Goal: Navigation & Orientation: Find specific page/section

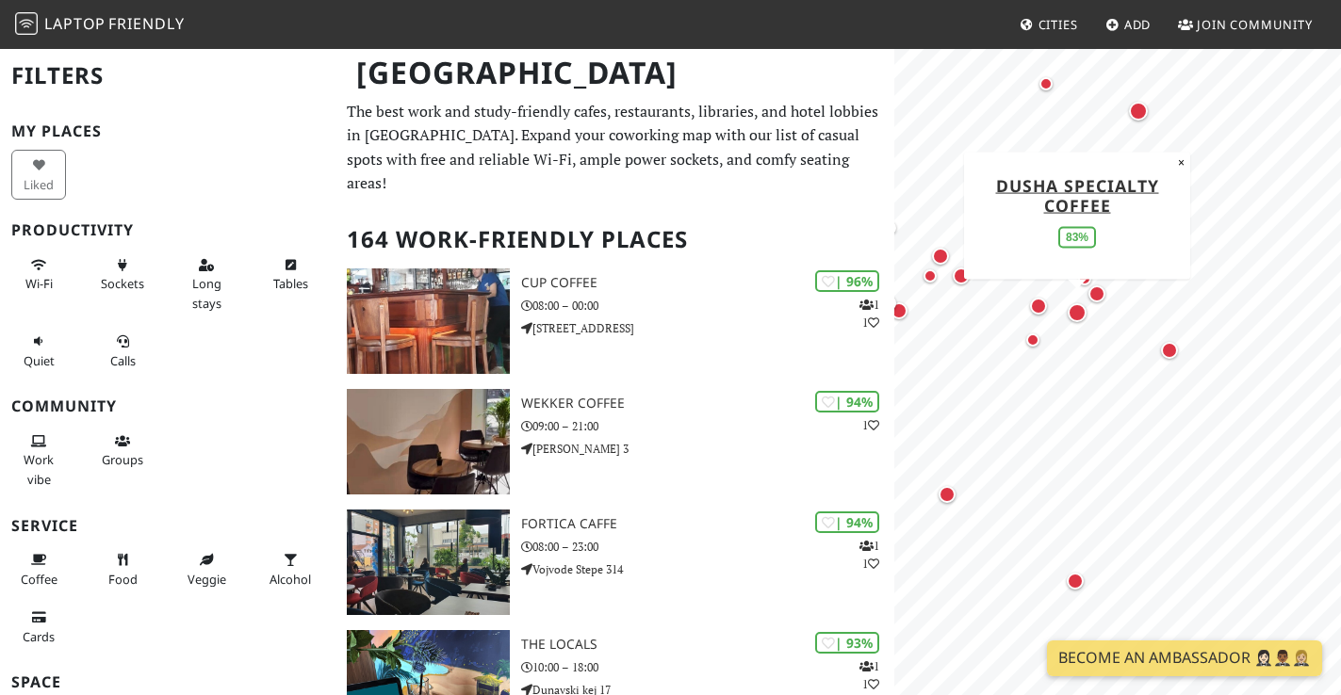
click at [1078, 316] on div "Map marker" at bounding box center [1077, 312] width 19 height 19
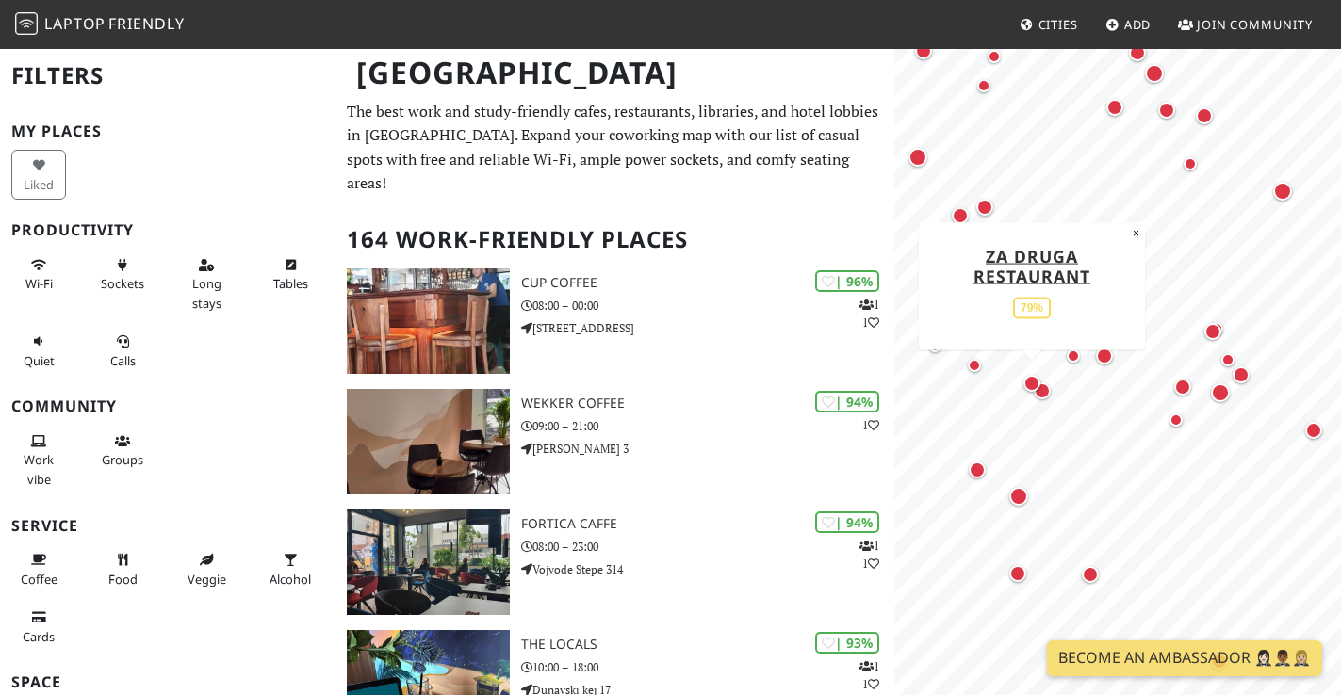
click at [1031, 380] on div "Map marker" at bounding box center [1031, 383] width 17 height 17
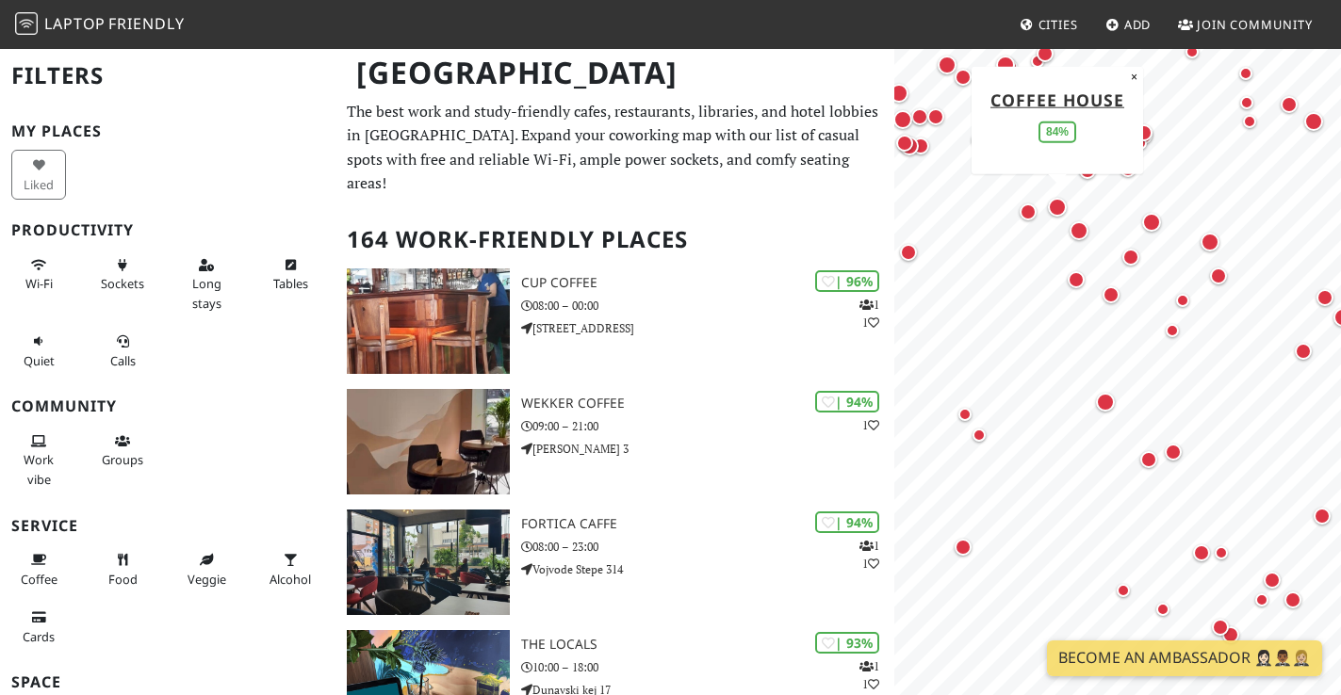
click at [1057, 206] on div "Map marker" at bounding box center [1057, 207] width 19 height 19
click at [1081, 229] on div "Map marker" at bounding box center [1079, 230] width 19 height 19
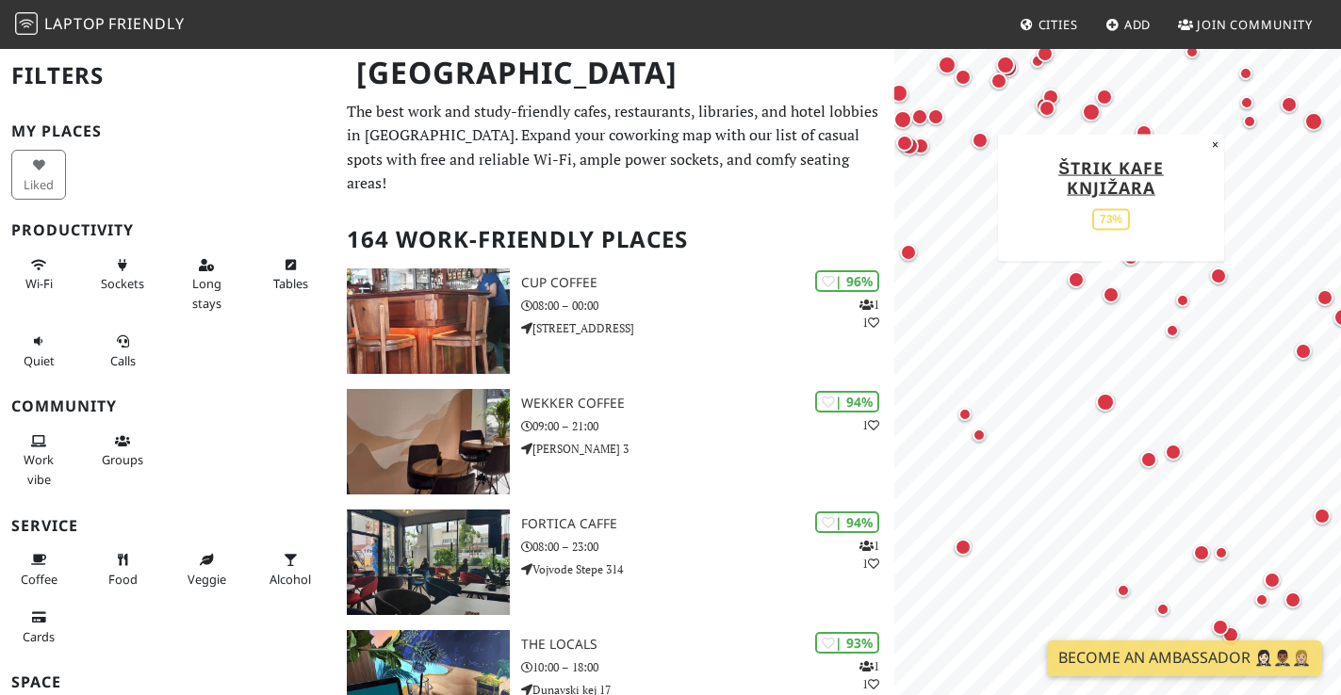
click at [1113, 299] on div "Map marker" at bounding box center [1111, 294] width 17 height 17
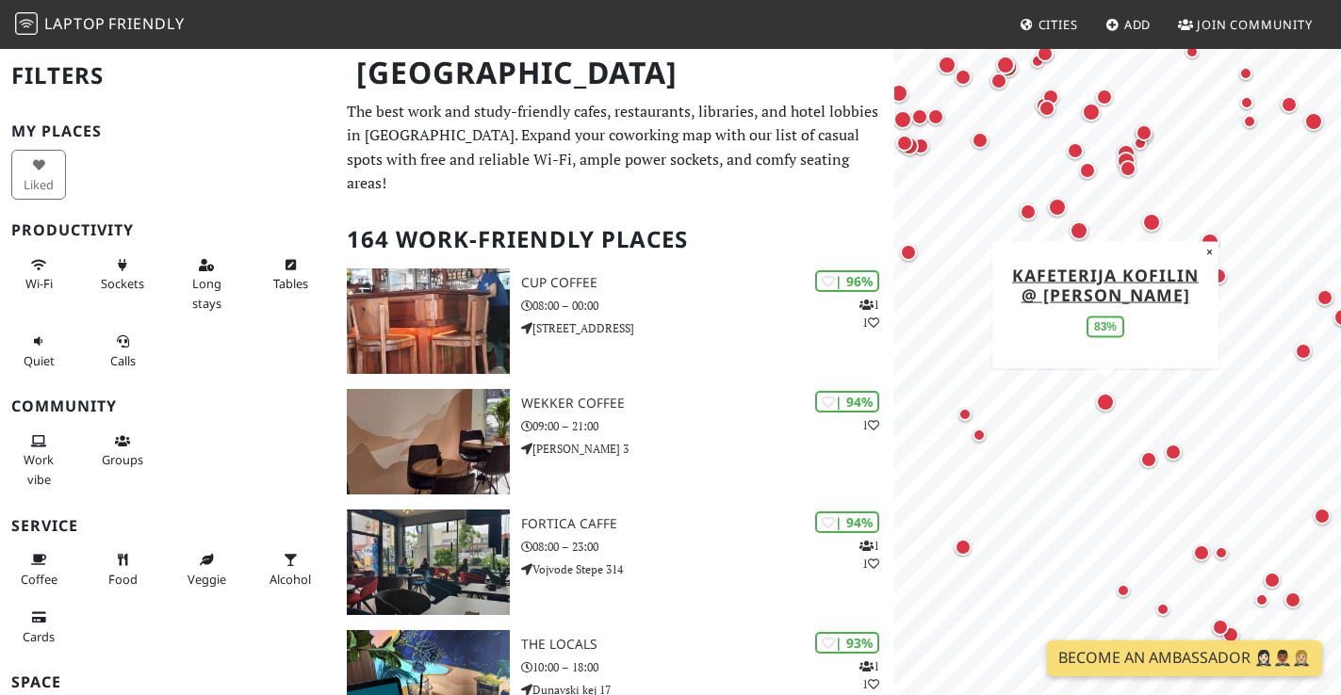
click at [1109, 401] on div "Map marker" at bounding box center [1105, 402] width 19 height 19
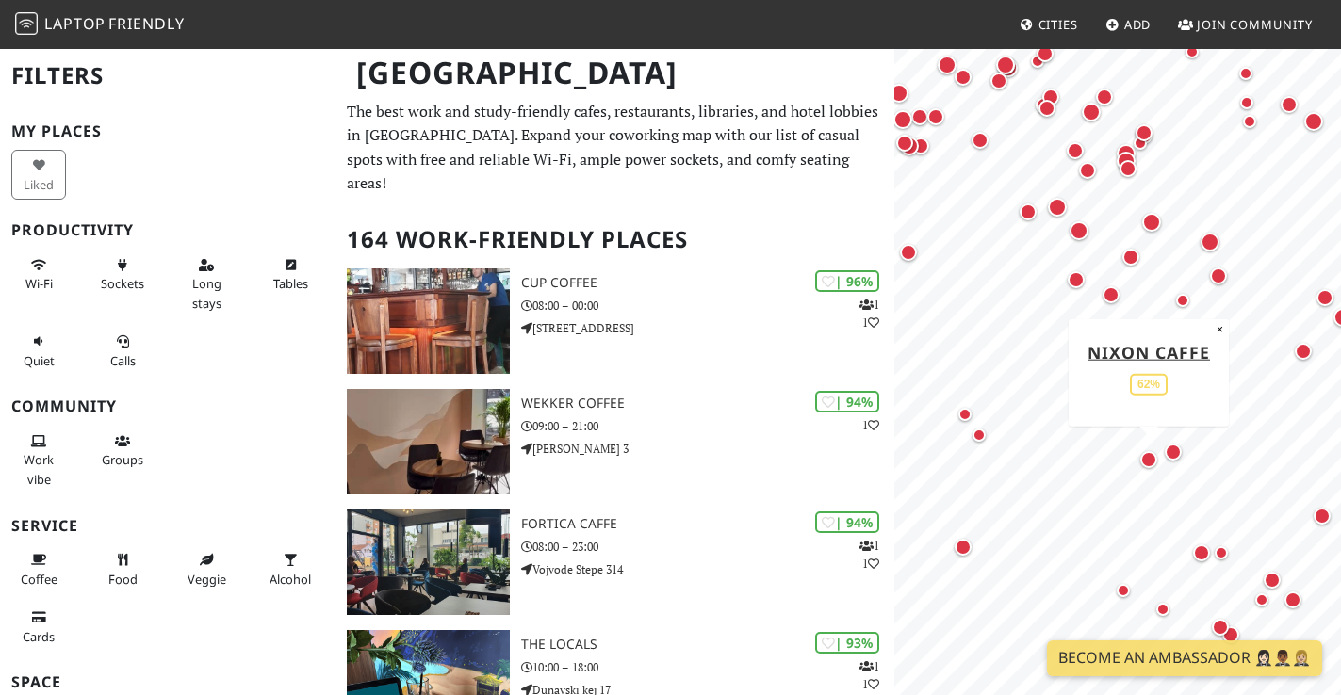
click at [1149, 463] on div "Map marker" at bounding box center [1148, 459] width 17 height 17
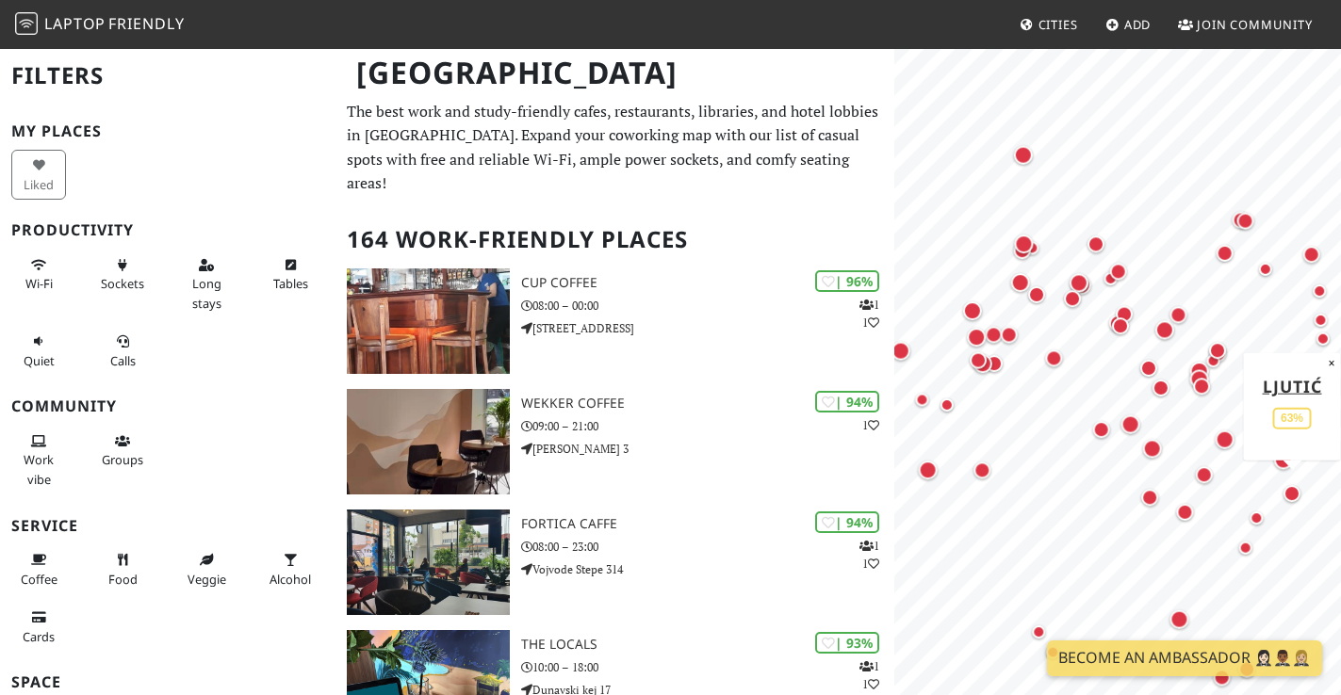
drag, startPoint x: 1208, startPoint y: 282, endPoint x: 1283, endPoint y: 499, distance: 230.1
click at [1283, 499] on div "Map marker" at bounding box center [1292, 494] width 25 height 25
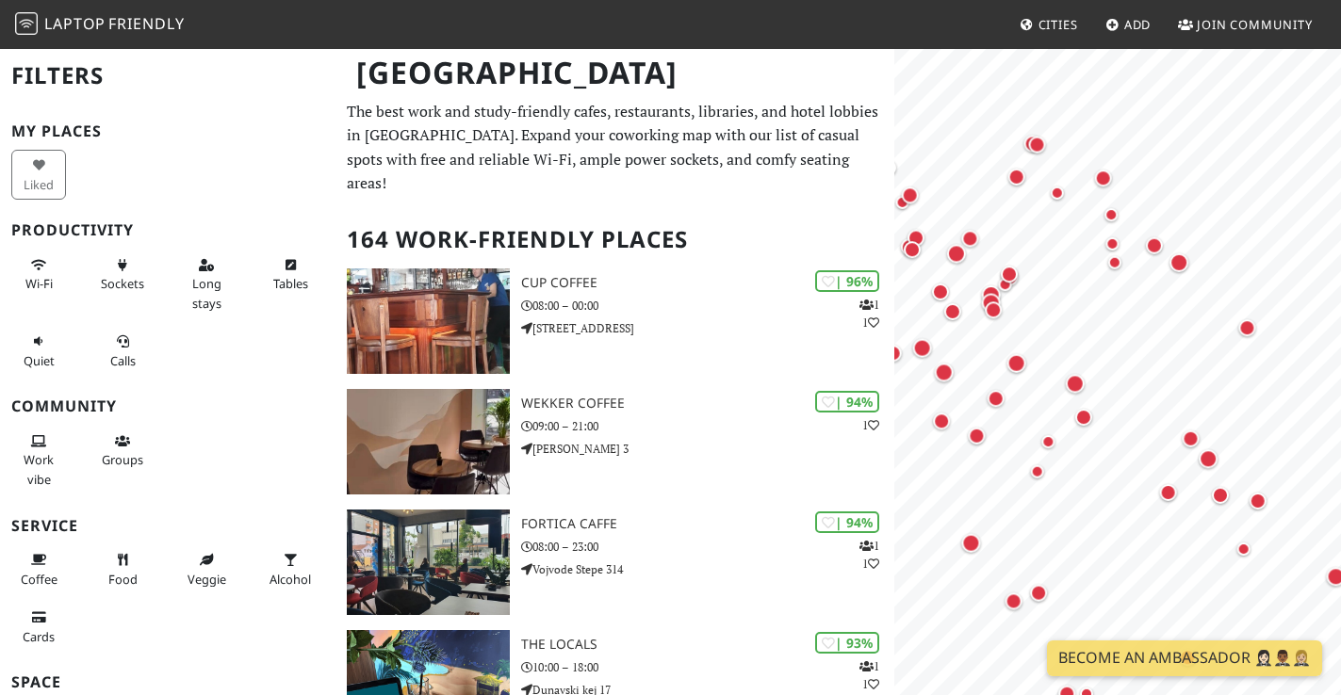
click at [1084, 93] on div at bounding box center [1118, 93] width 424 height 0
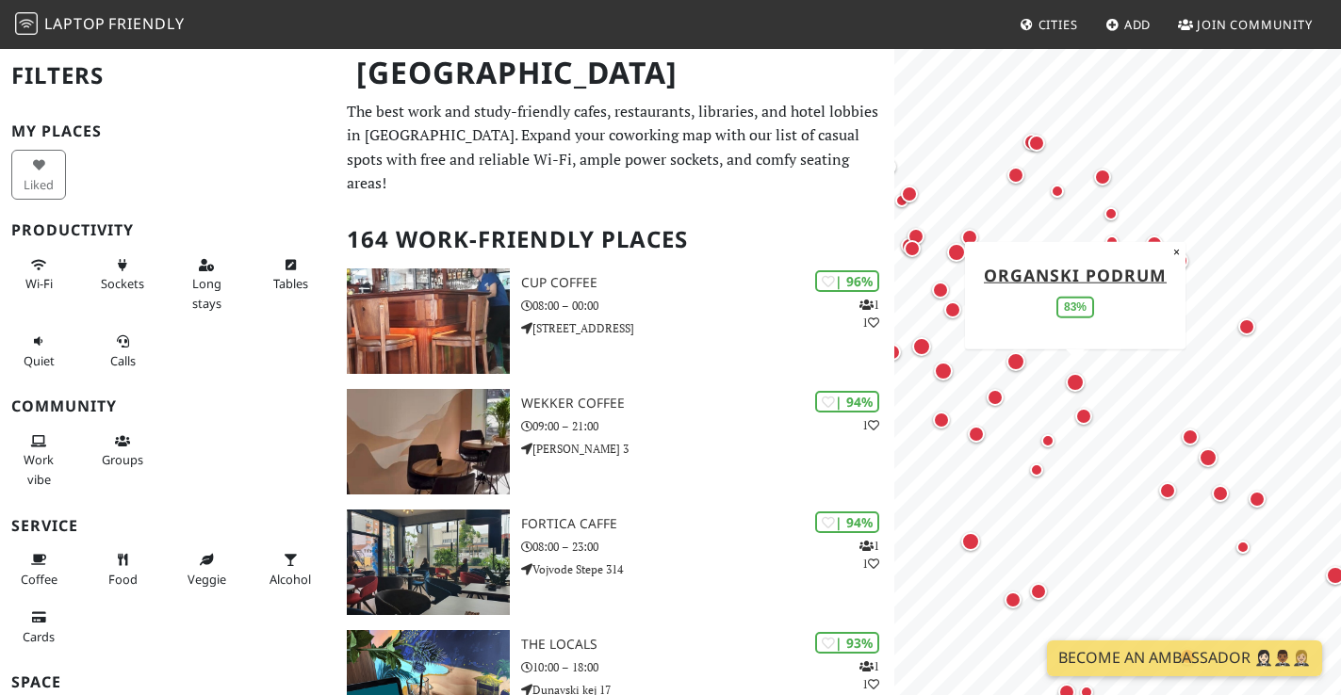
click at [1076, 382] on div "Map marker" at bounding box center [1075, 382] width 19 height 19
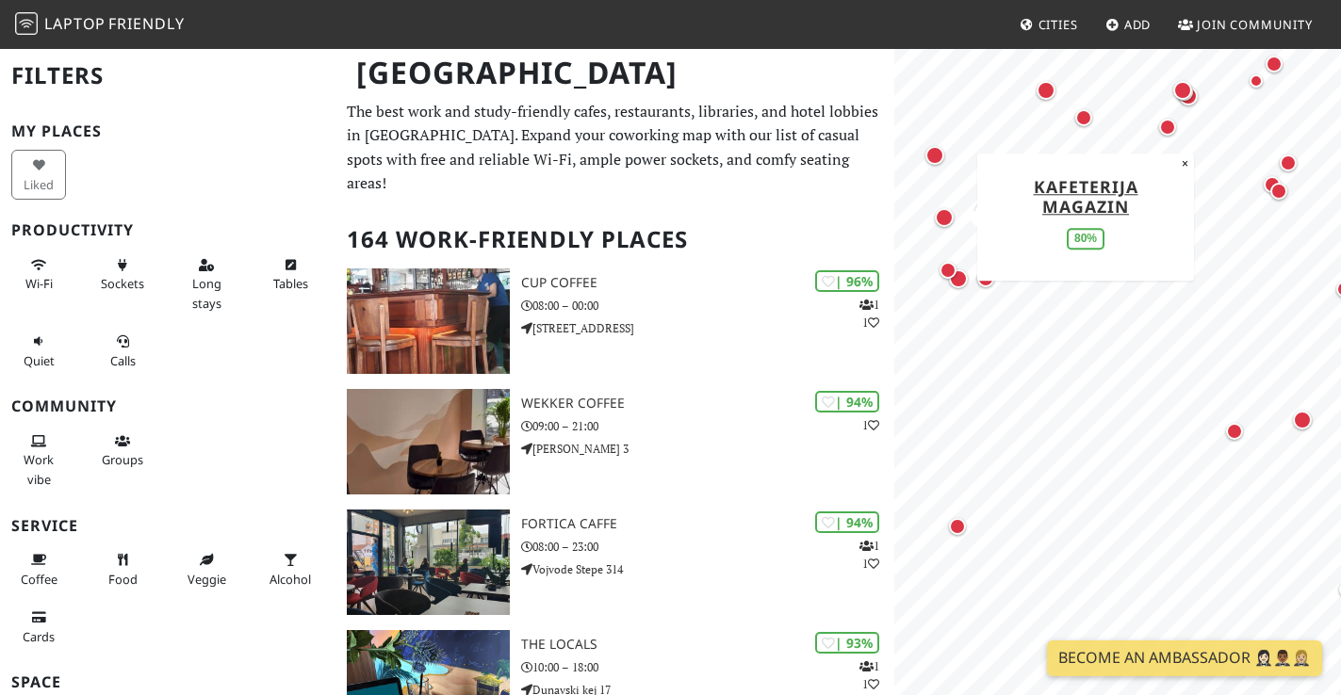
click at [949, 215] on div "Map marker" at bounding box center [944, 217] width 19 height 19
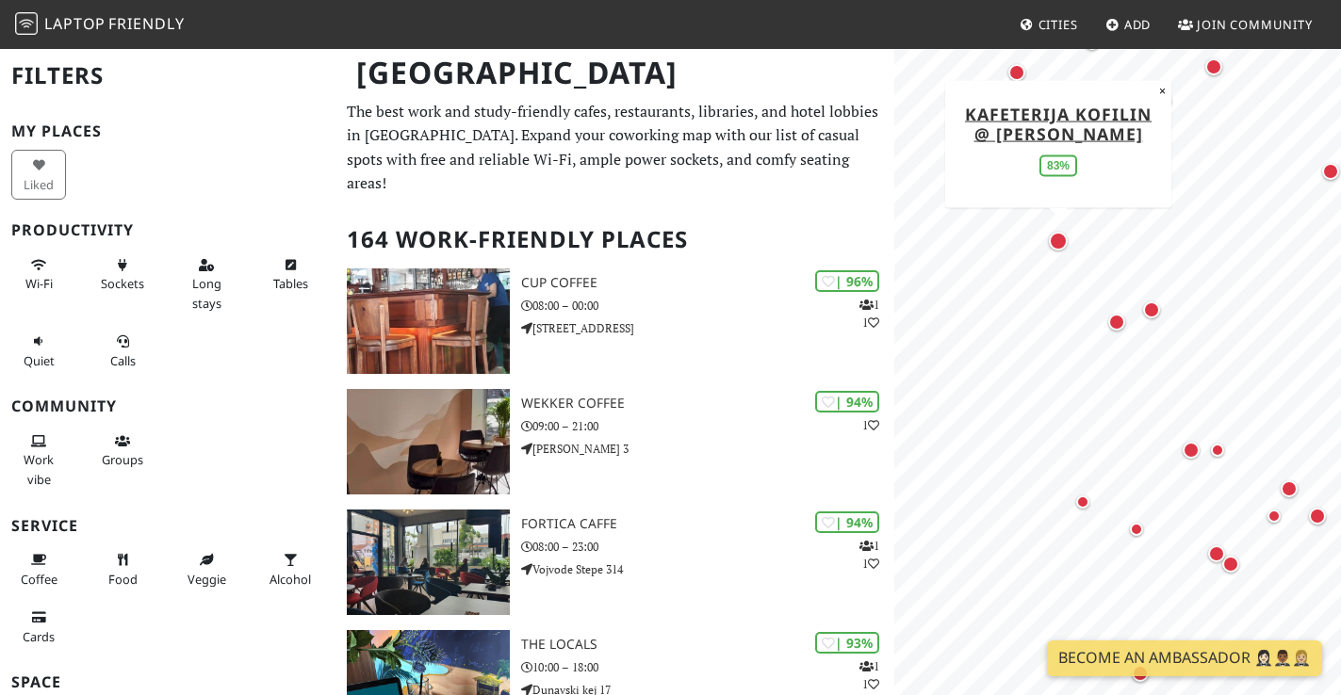
click at [1058, 237] on div "Map marker" at bounding box center [1058, 241] width 19 height 19
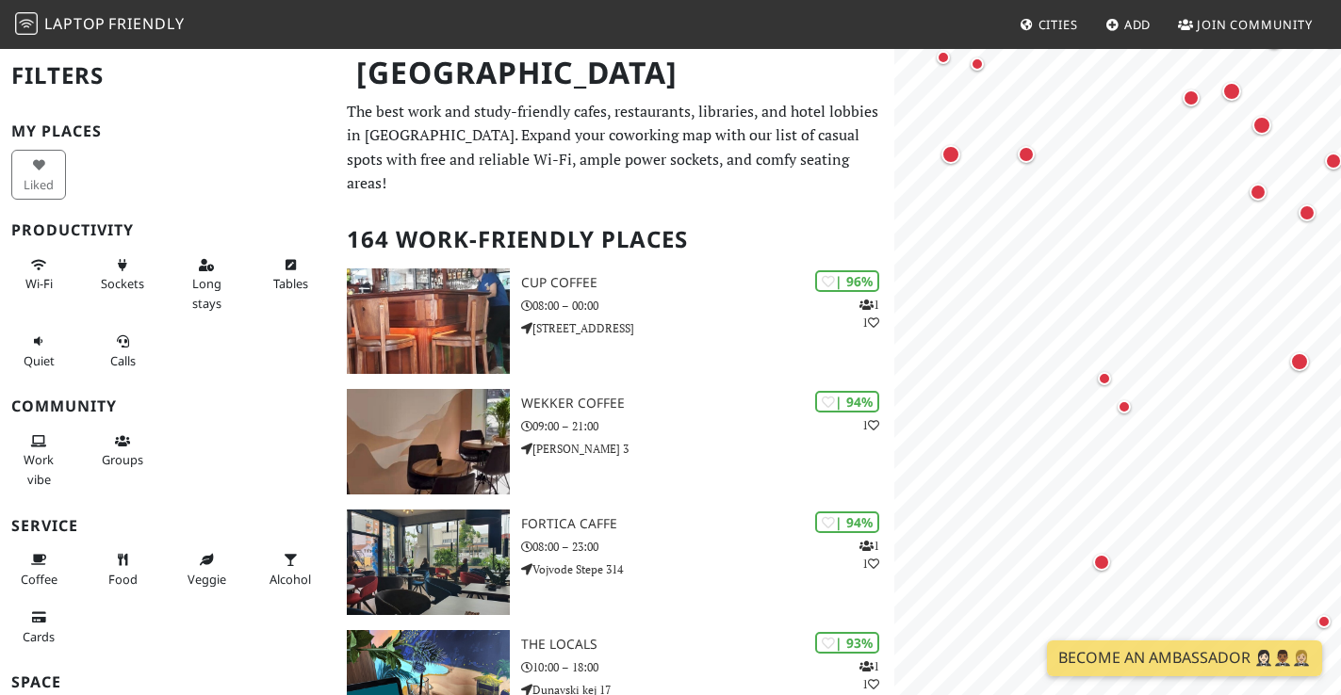
scroll to position [658, 0]
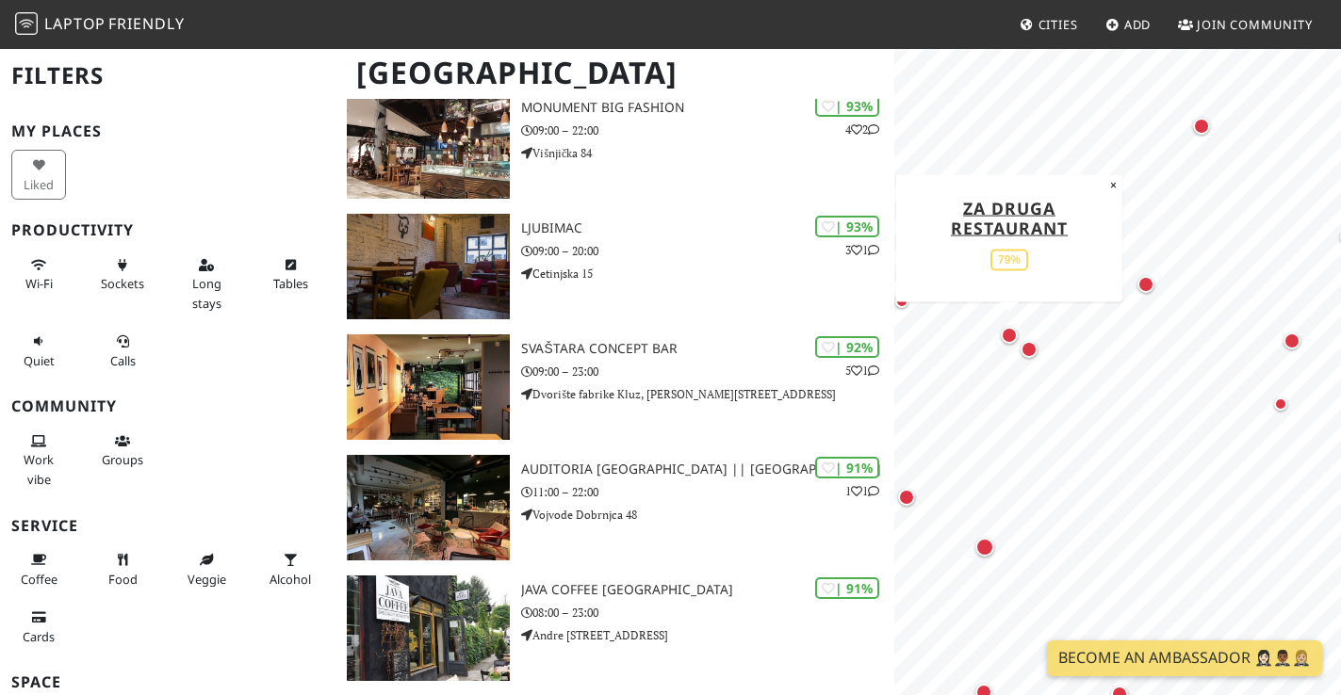
click at [1007, 326] on div "Map marker" at bounding box center [1009, 335] width 25 height 25
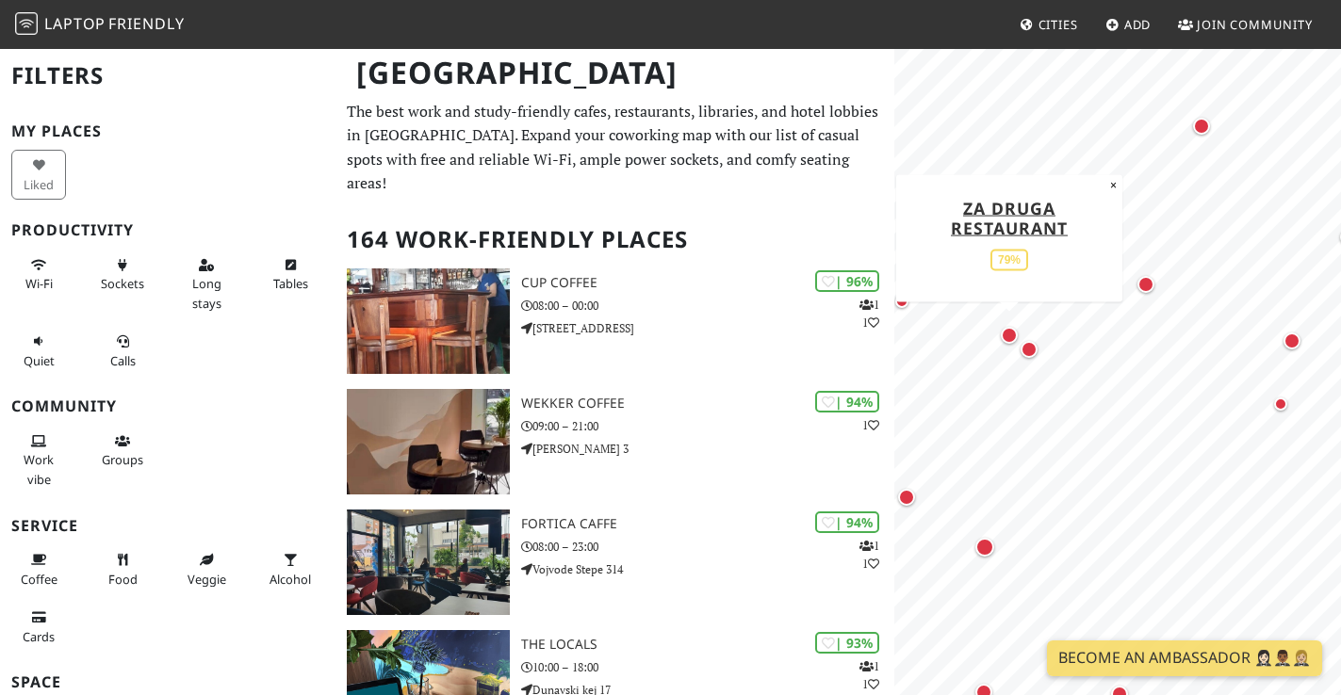
scroll to position [0, 0]
click at [1028, 355] on div "Map marker" at bounding box center [1029, 349] width 17 height 17
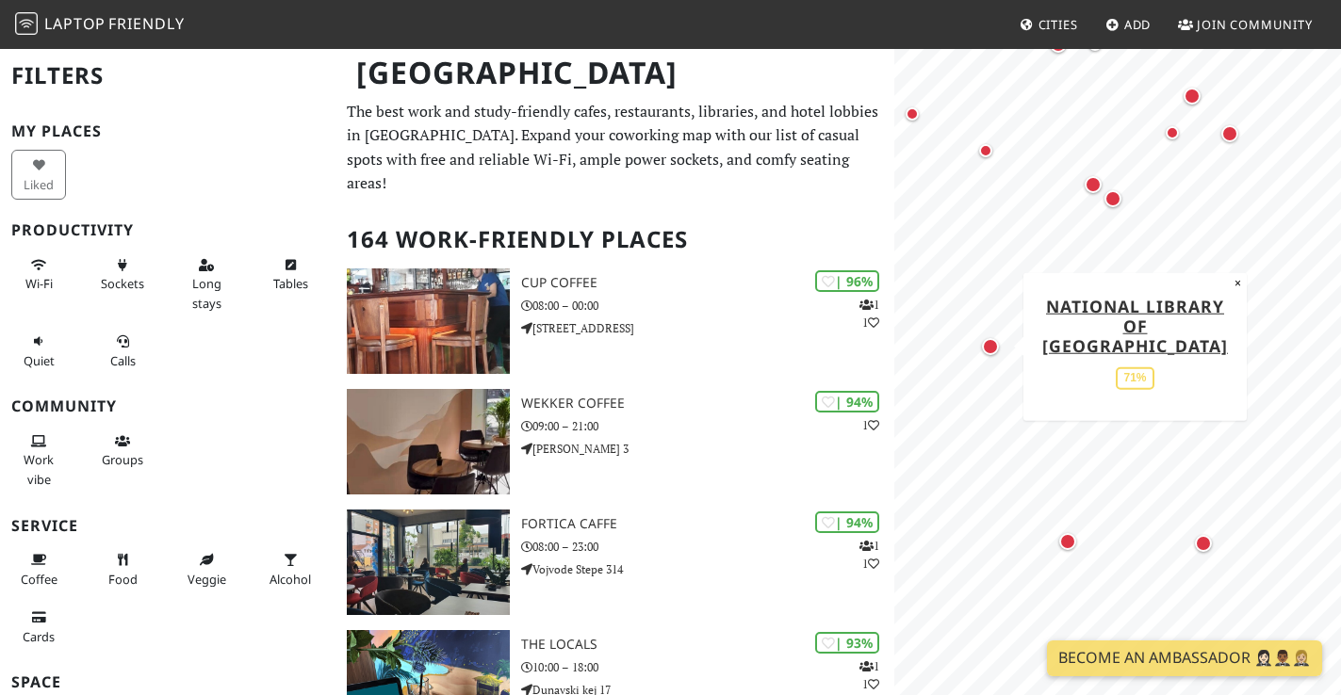
click at [992, 345] on div "Map marker" at bounding box center [990, 346] width 17 height 17
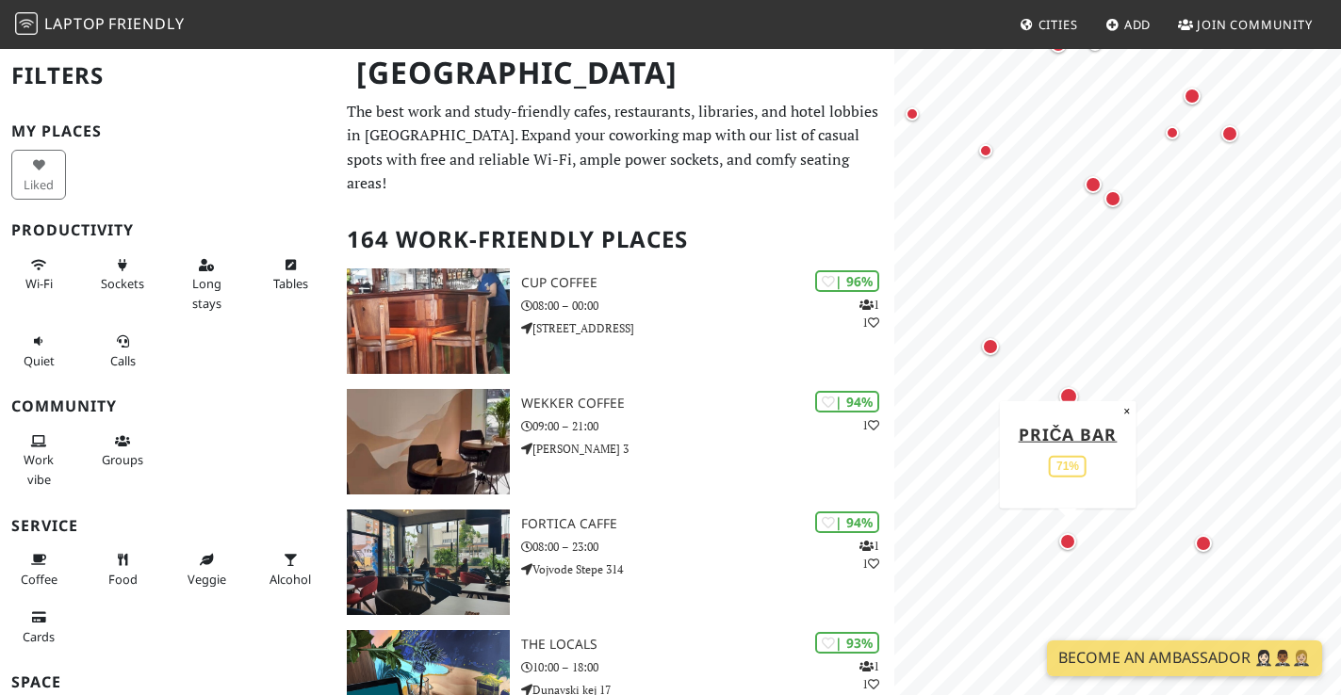
click at [1070, 542] on div "Map marker" at bounding box center [1067, 541] width 17 height 17
click at [1201, 538] on div "Map marker" at bounding box center [1203, 543] width 17 height 17
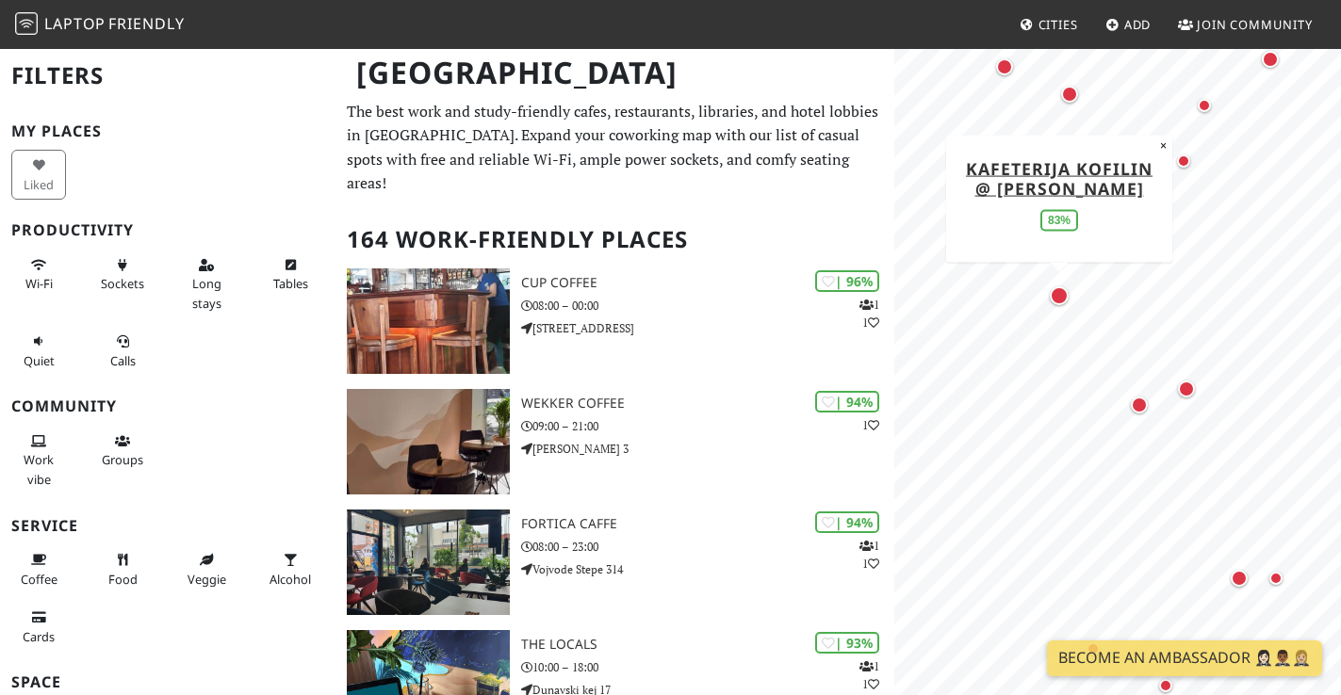
click at [1063, 292] on div "Map marker" at bounding box center [1059, 295] width 19 height 19
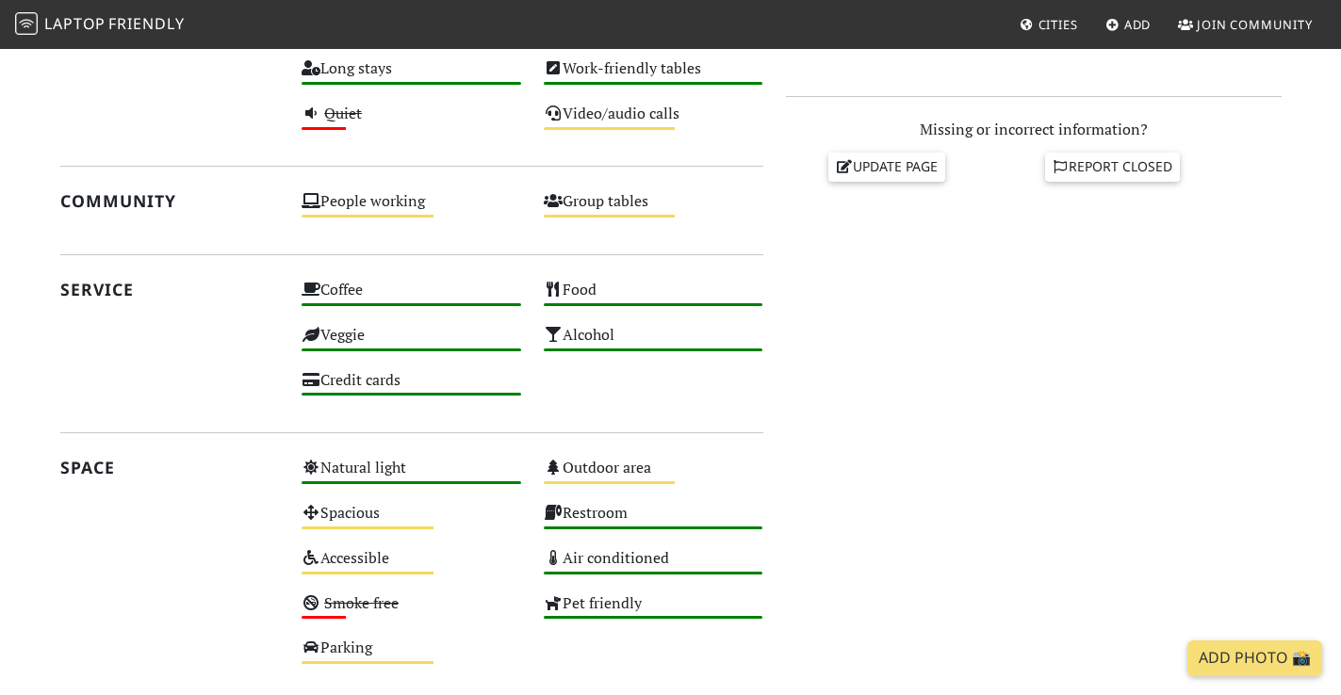
scroll to position [767, 0]
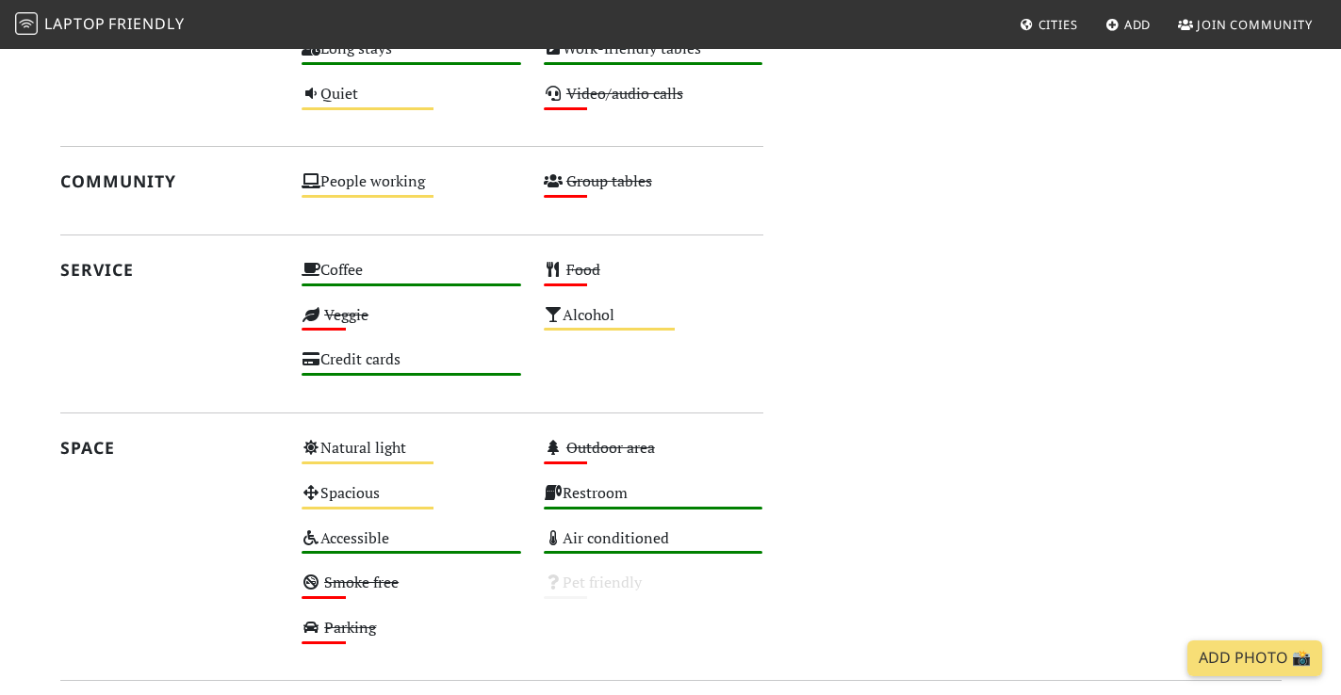
scroll to position [923, 0]
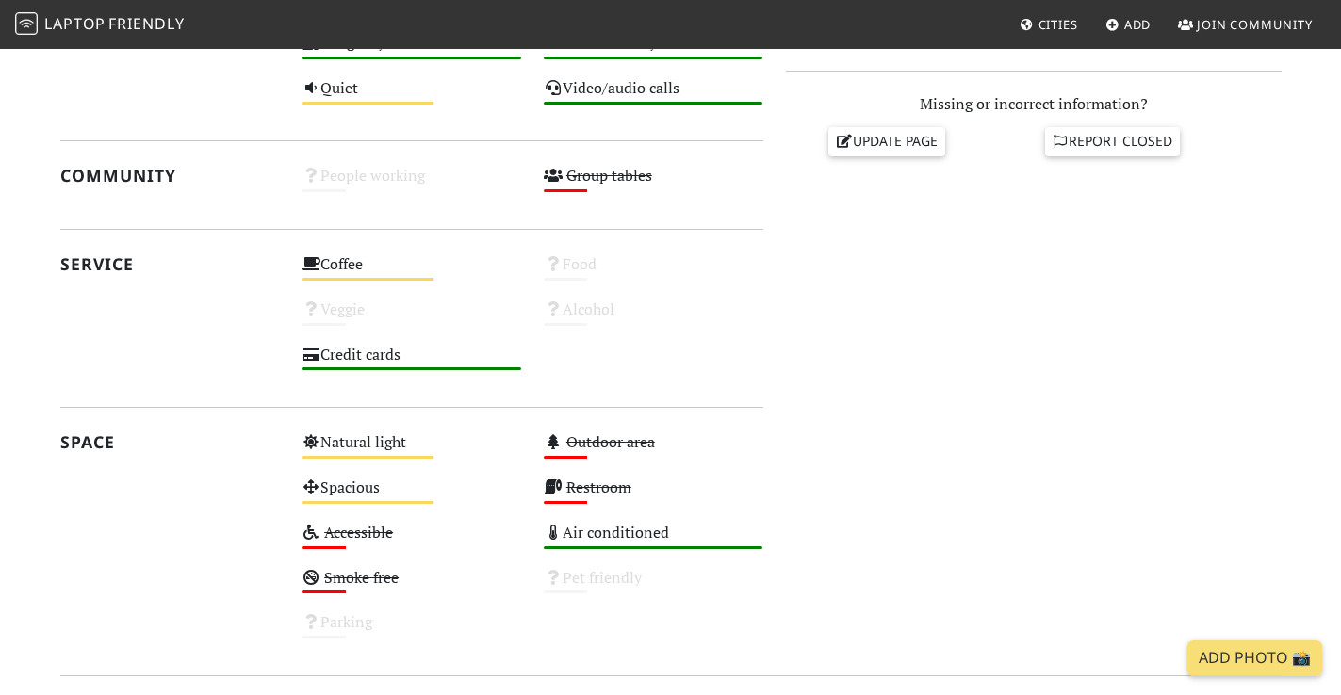
scroll to position [778, 0]
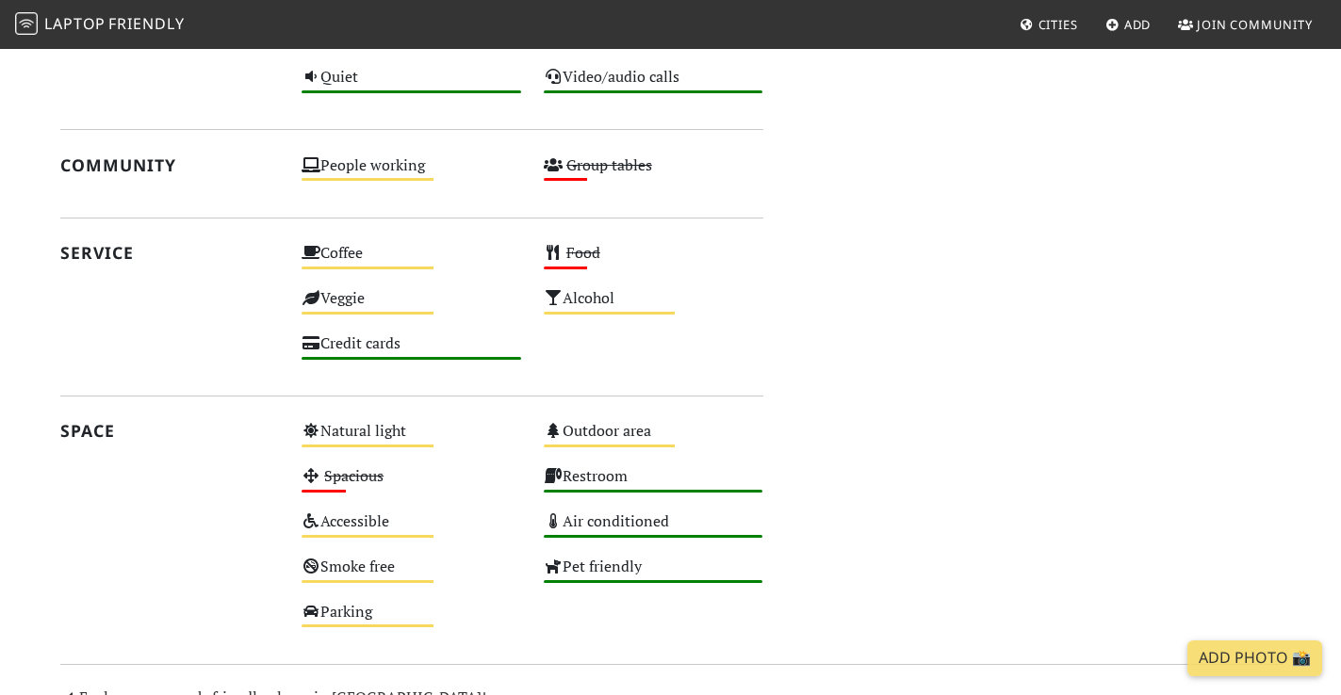
scroll to position [952, 0]
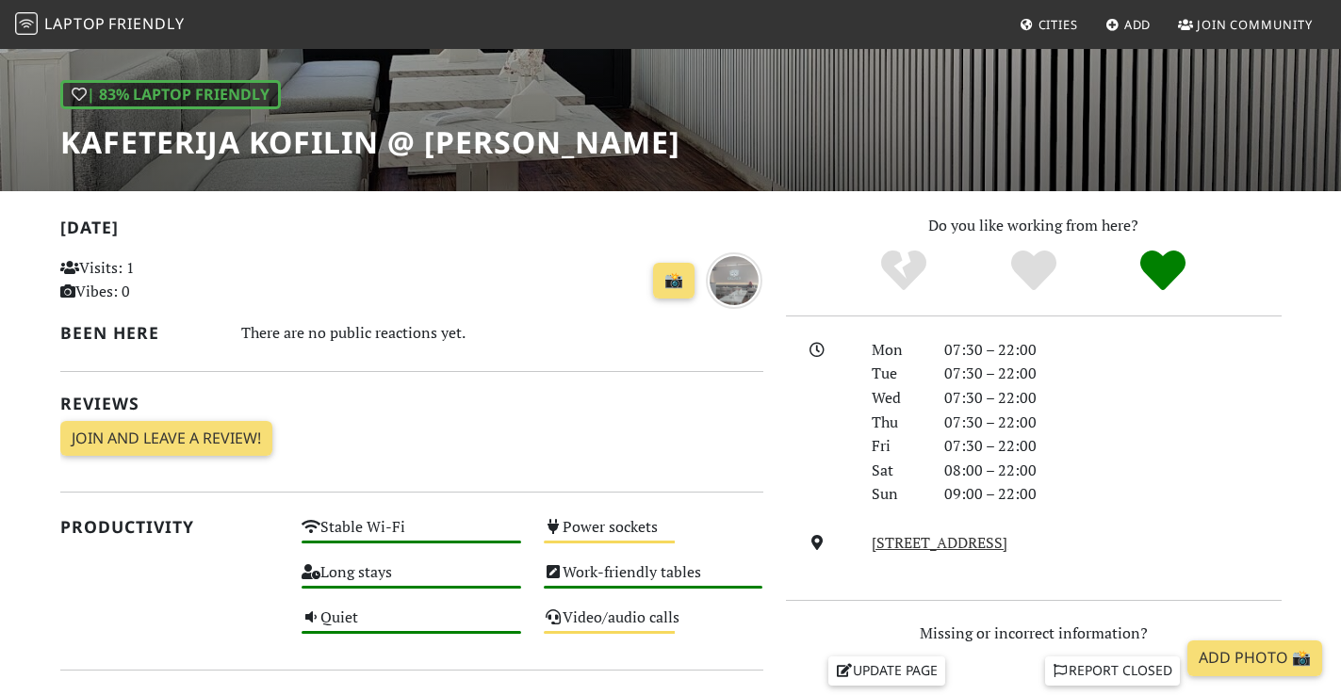
scroll to position [230, 0]
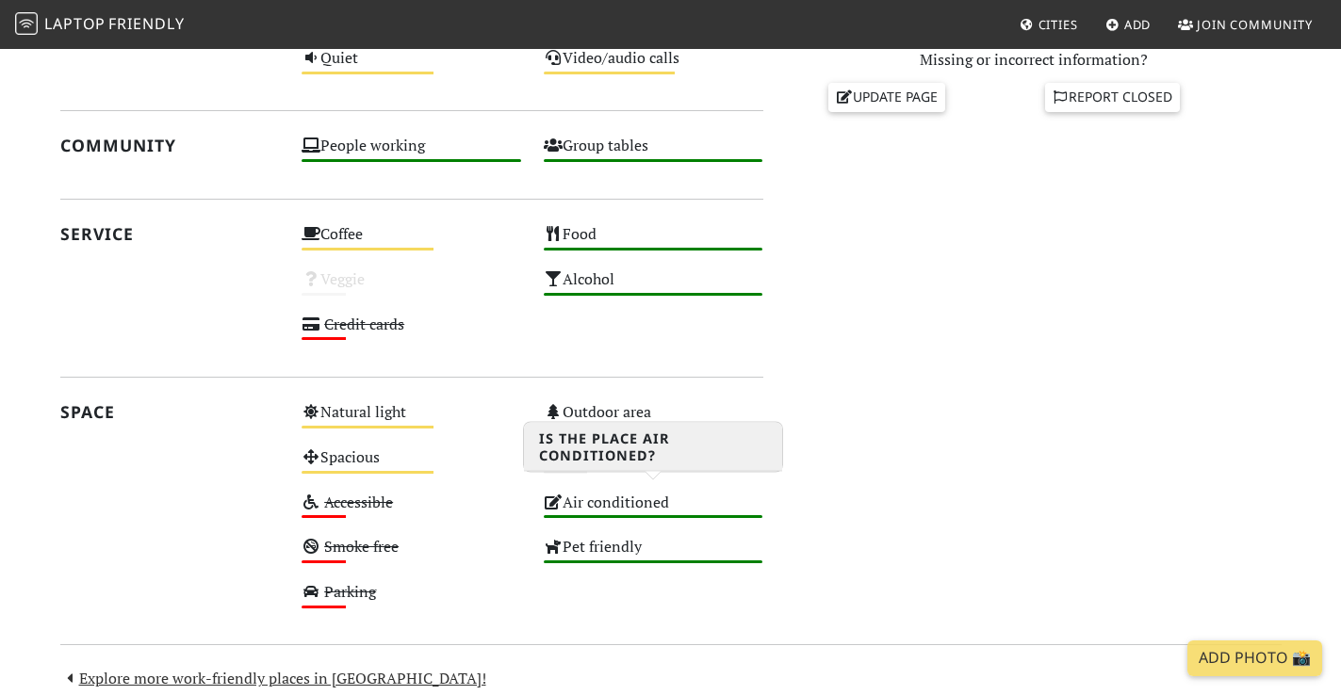
scroll to position [825, 0]
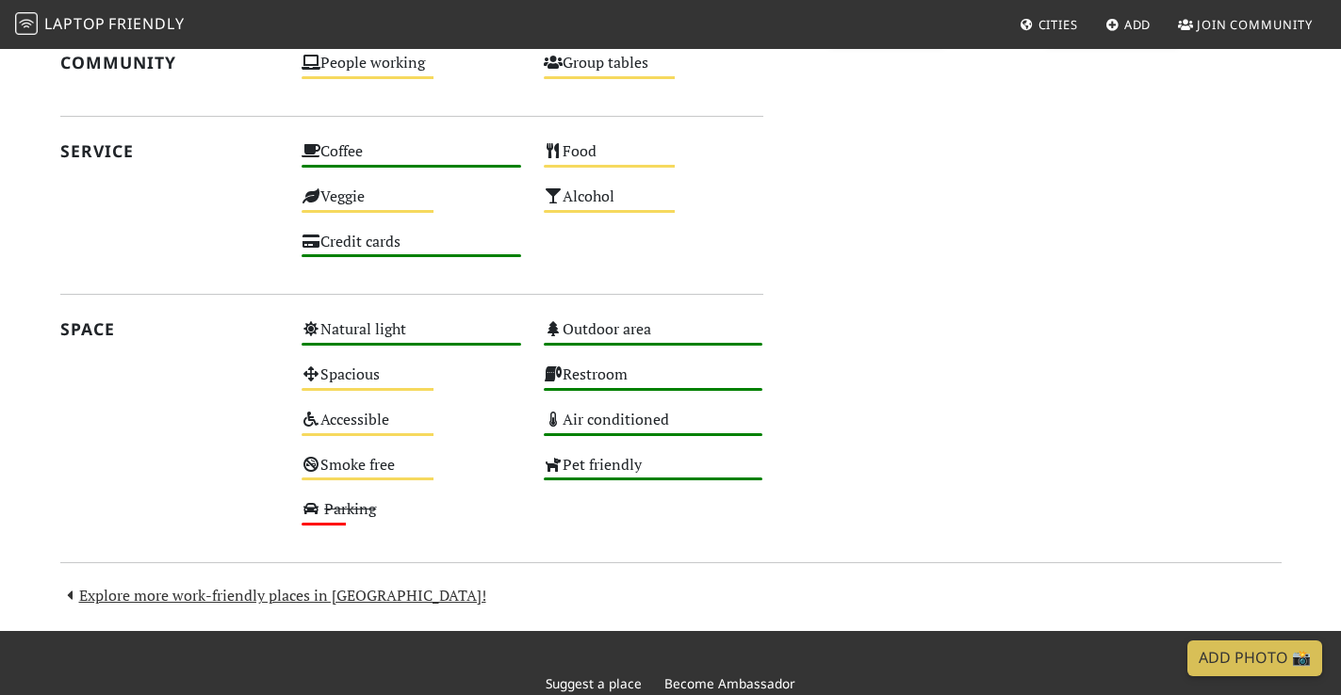
scroll to position [893, 0]
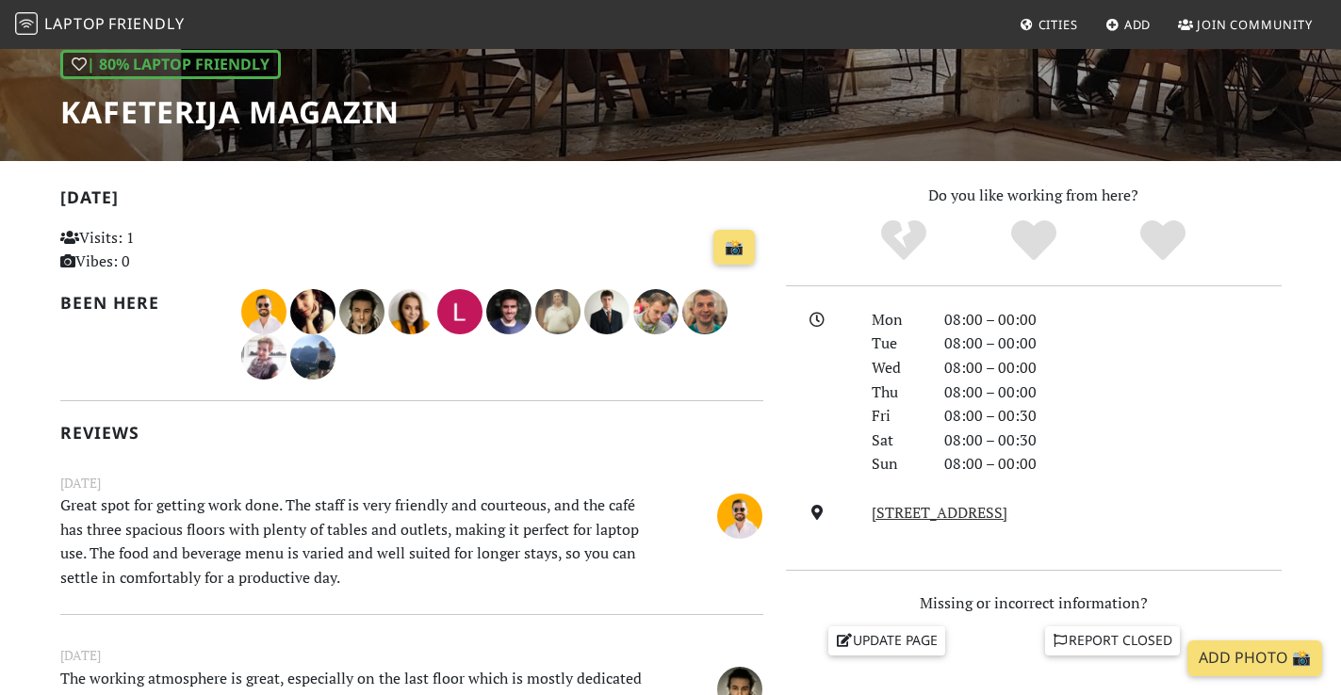
scroll to position [268, 0]
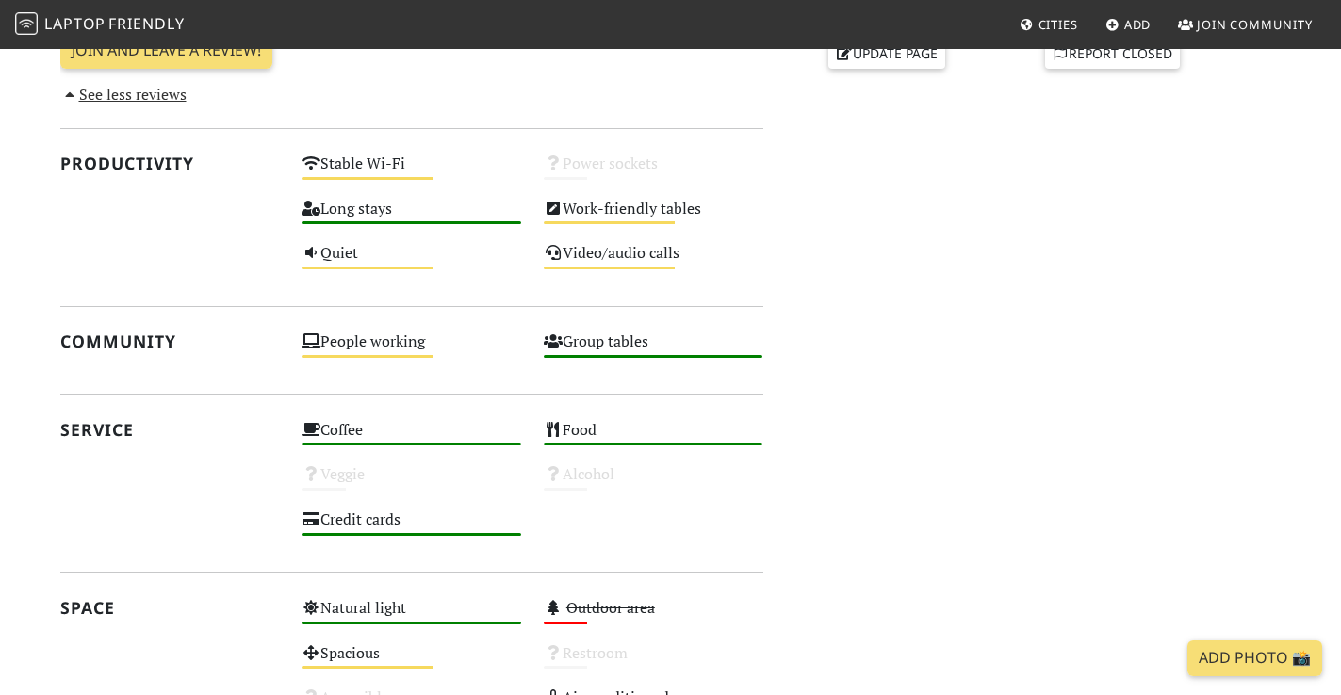
scroll to position [872, 0]
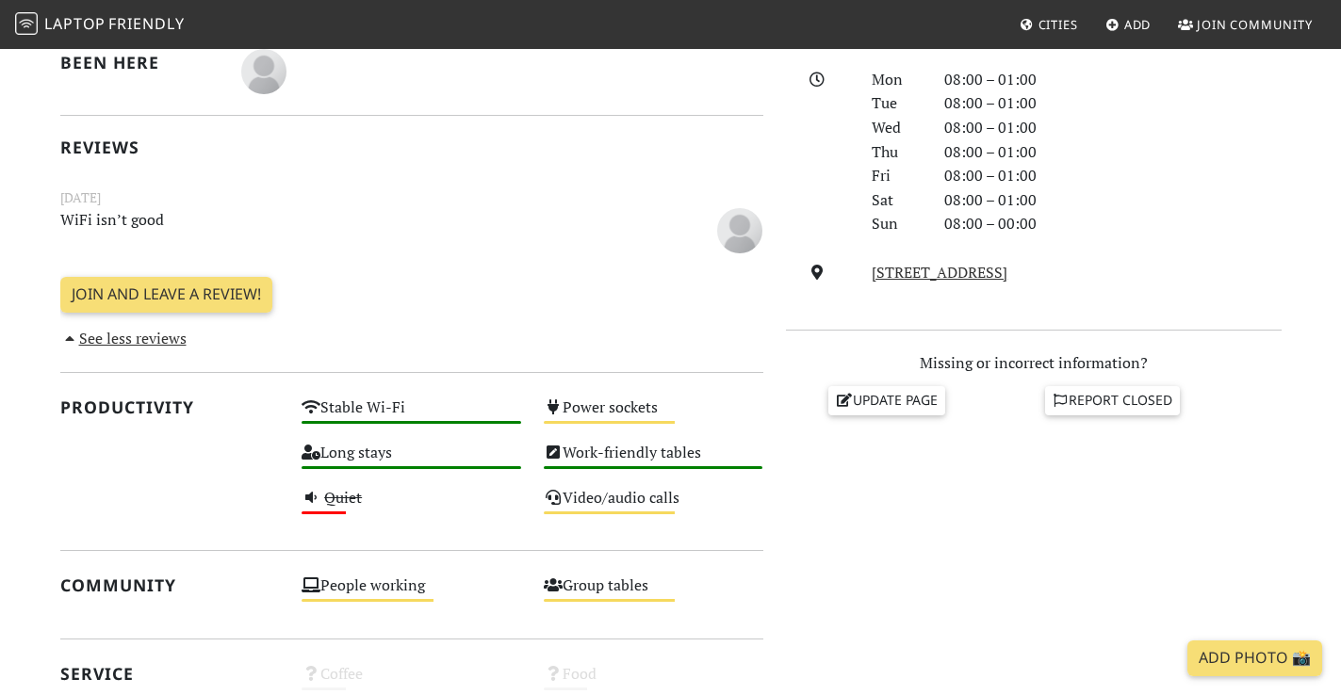
scroll to position [524, 0]
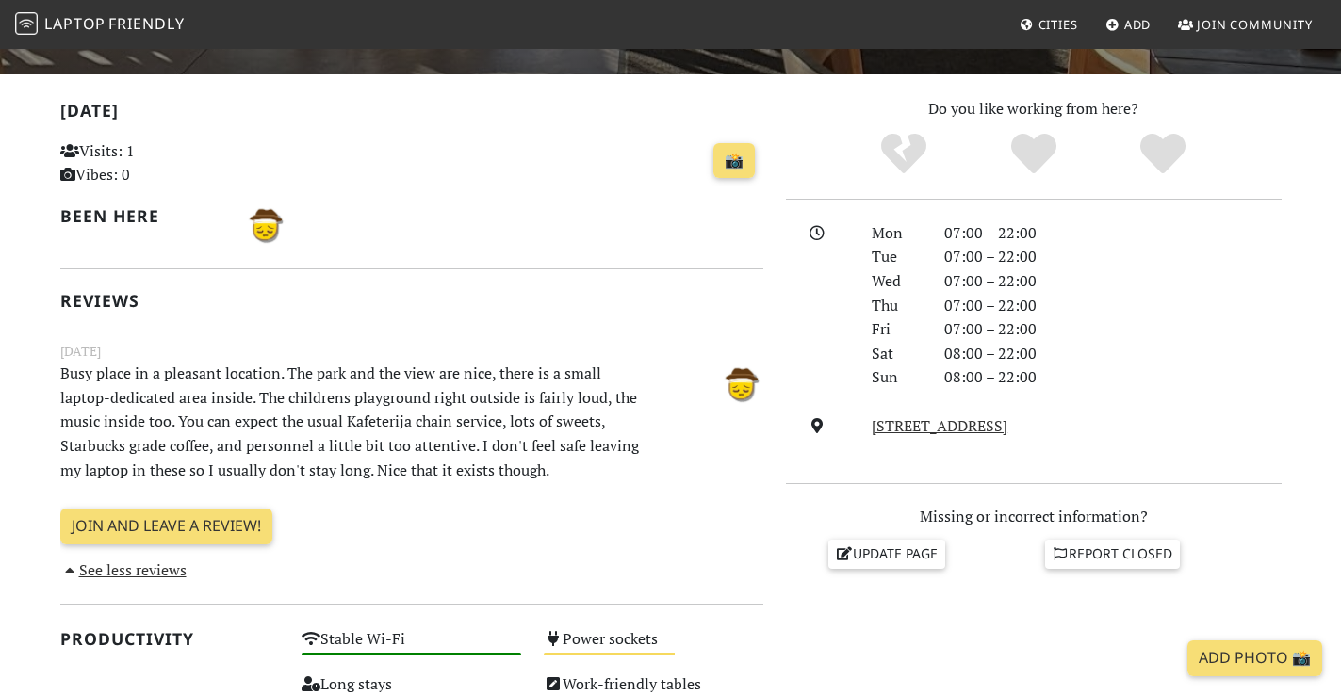
scroll to position [500, 0]
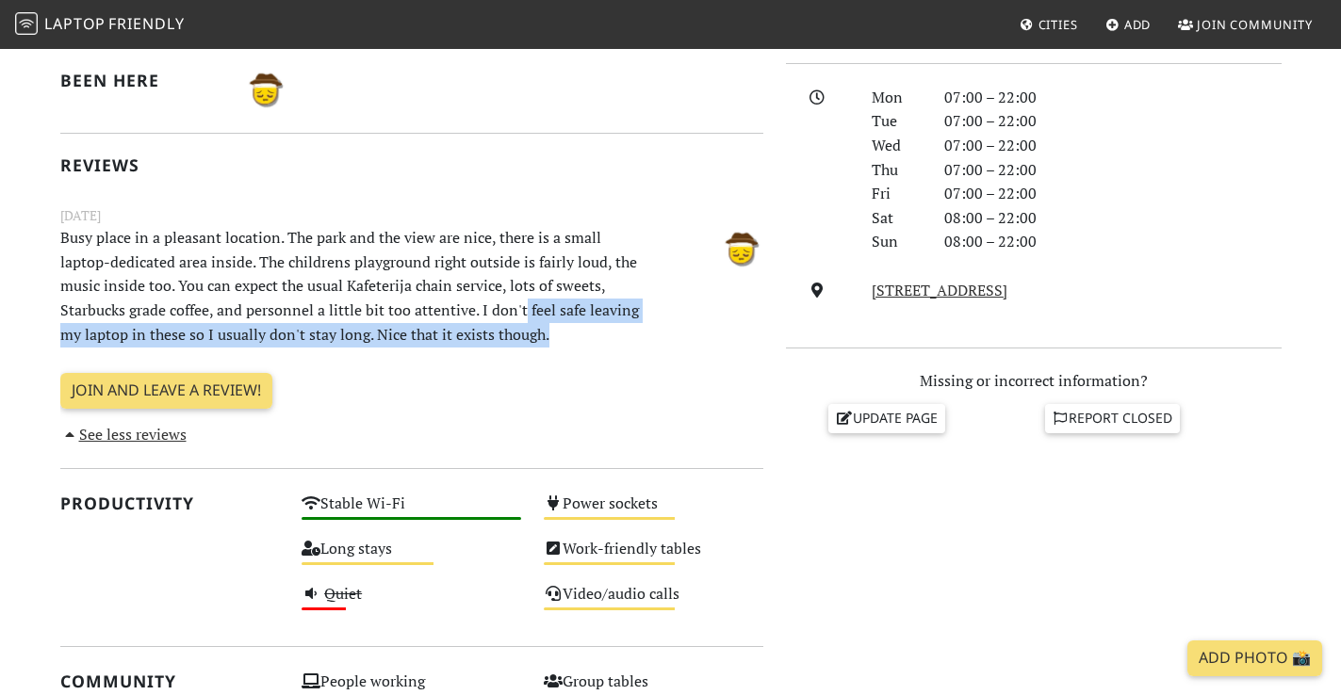
drag, startPoint x: 521, startPoint y: 309, endPoint x: 548, endPoint y: 328, distance: 33.2
click at [548, 328] on p "Busy place in a pleasant location. The park and the view are nice, there is a s…" at bounding box center [351, 286] width 605 height 121
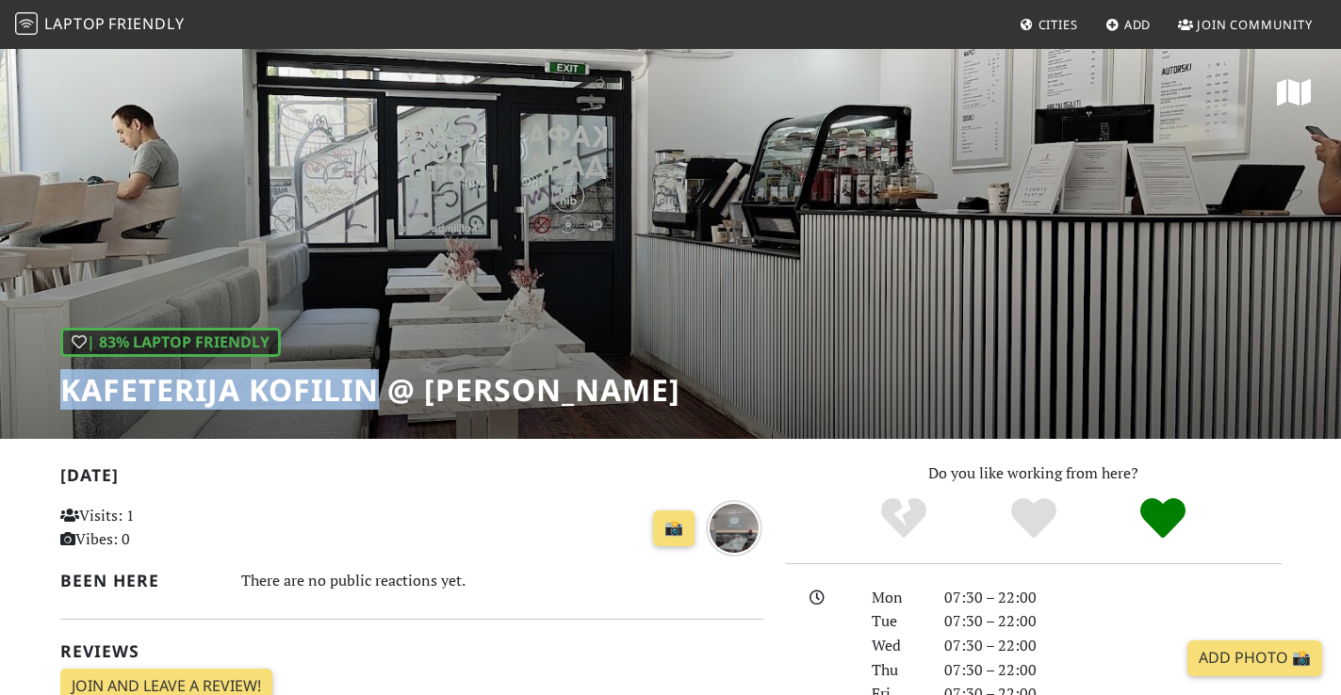
drag, startPoint x: 69, startPoint y: 392, endPoint x: 370, endPoint y: 385, distance: 301.6
click at [370, 385] on h1 "Kafeterija Kofilin @ Kneza Miloša" at bounding box center [370, 390] width 620 height 36
copy h1 "Kafeterija Kofilin"
click at [1062, 21] on span "Cities" at bounding box center [1058, 24] width 40 height 17
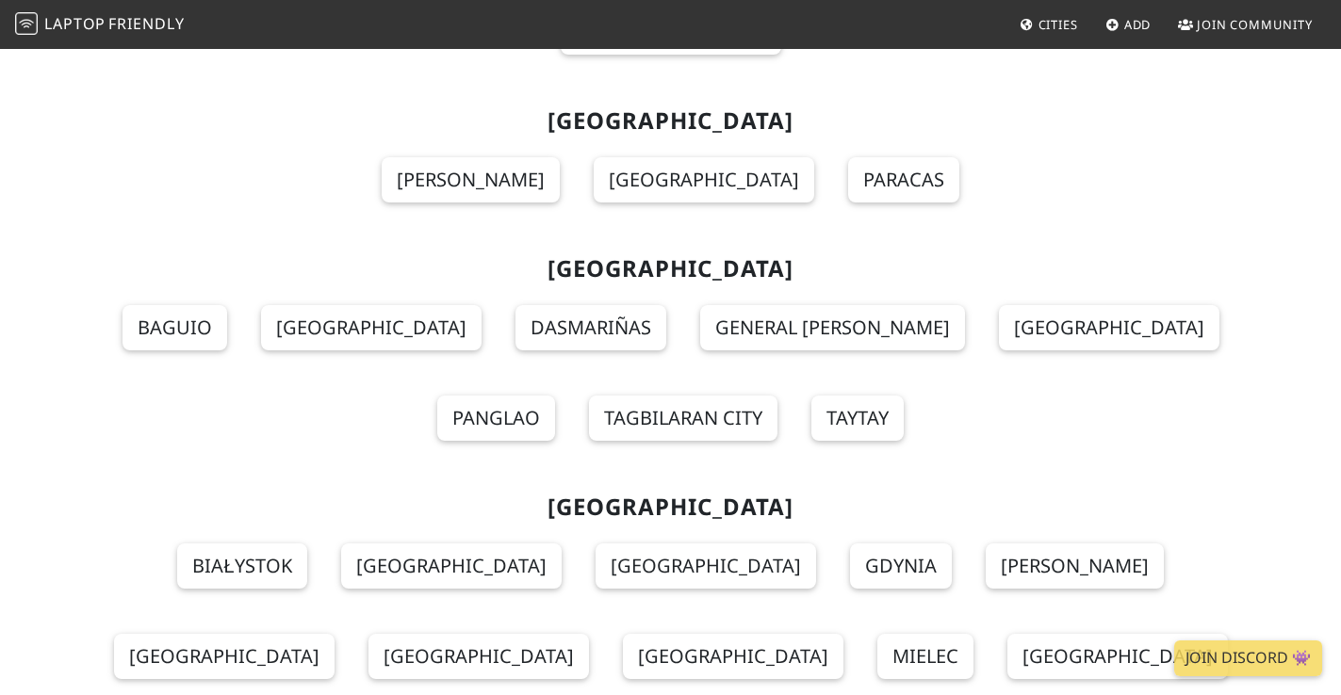
scroll to position [16570, 0]
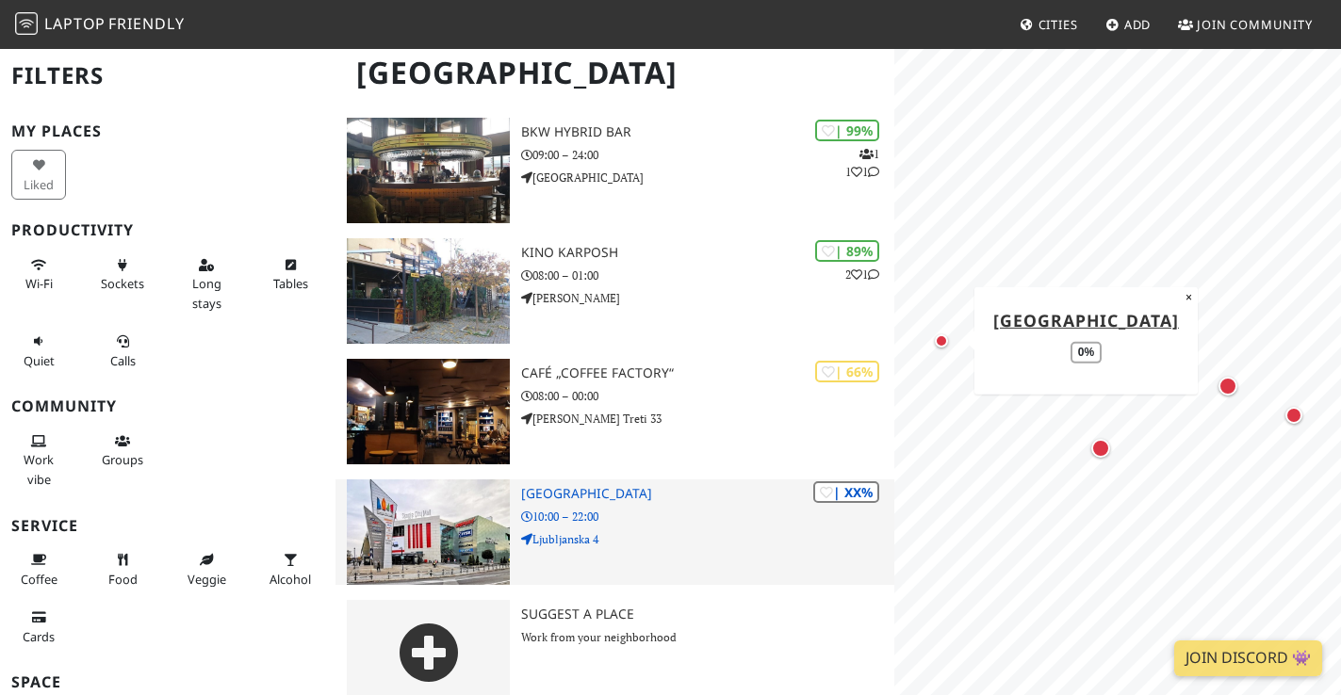
scroll to position [150, 0]
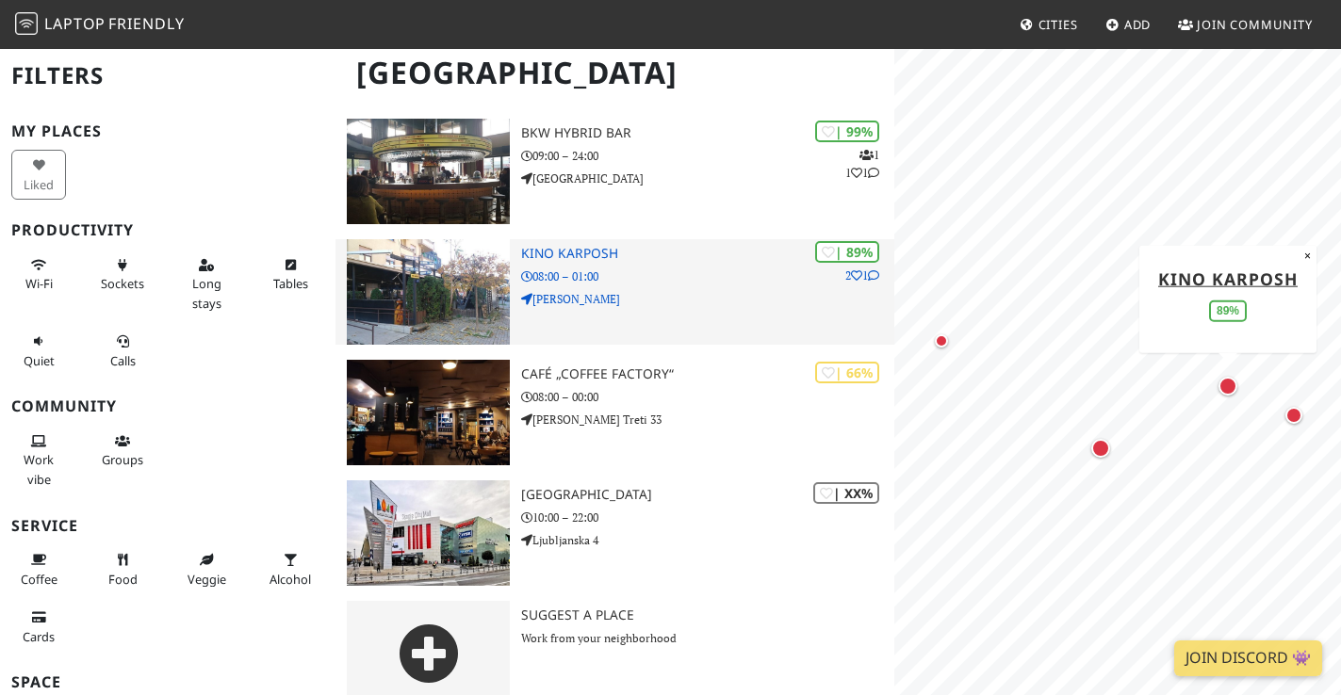
click at [429, 270] on img at bounding box center [429, 292] width 164 height 106
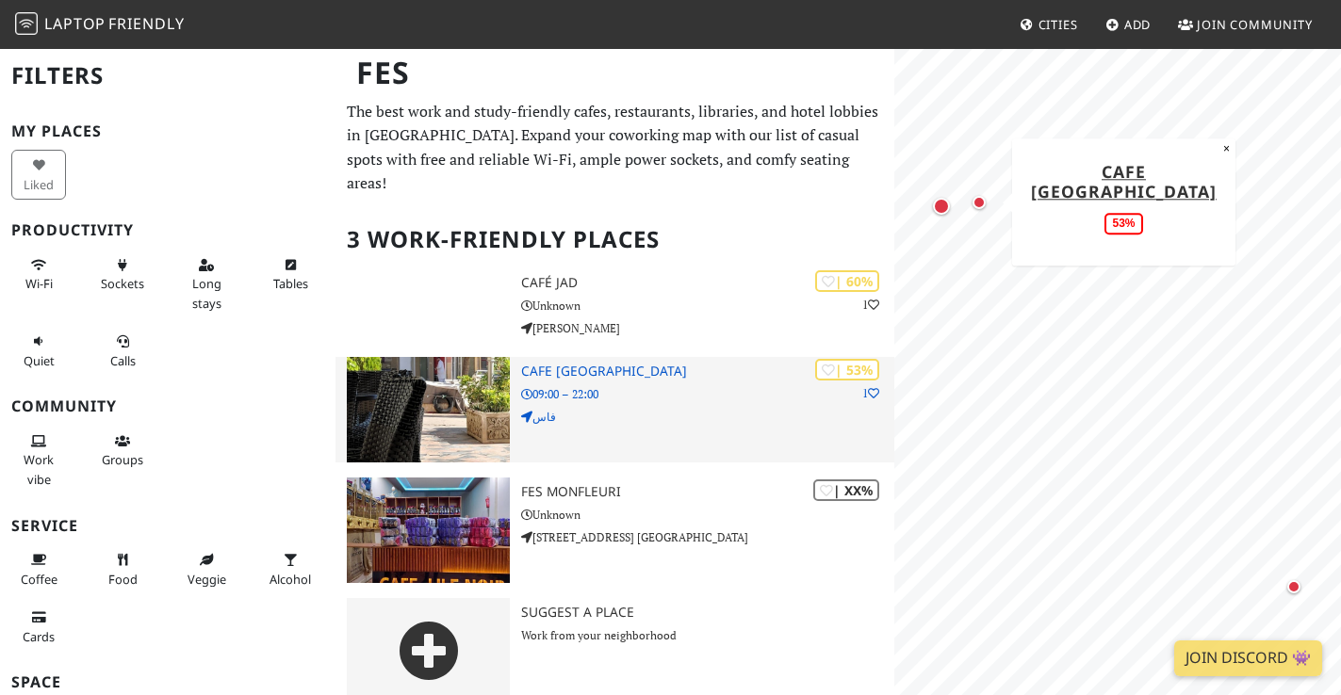
click at [493, 417] on img at bounding box center [429, 410] width 164 height 106
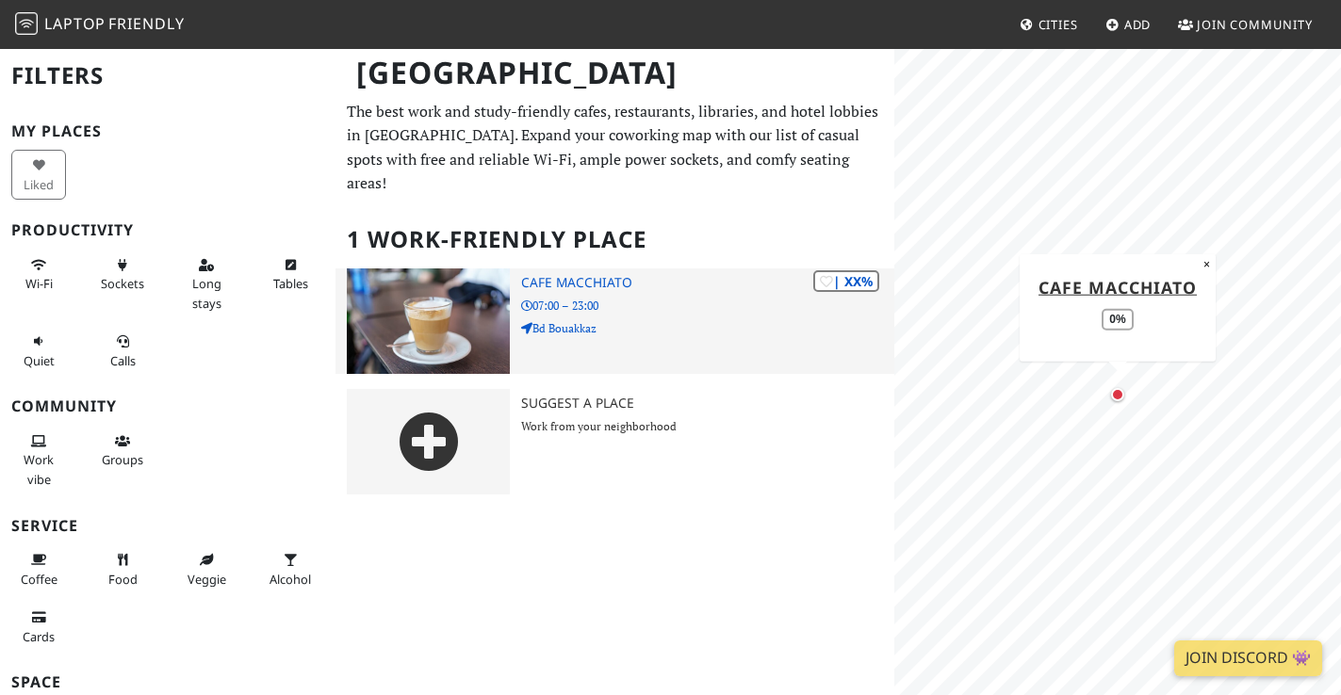
click at [456, 302] on img at bounding box center [429, 322] width 164 height 106
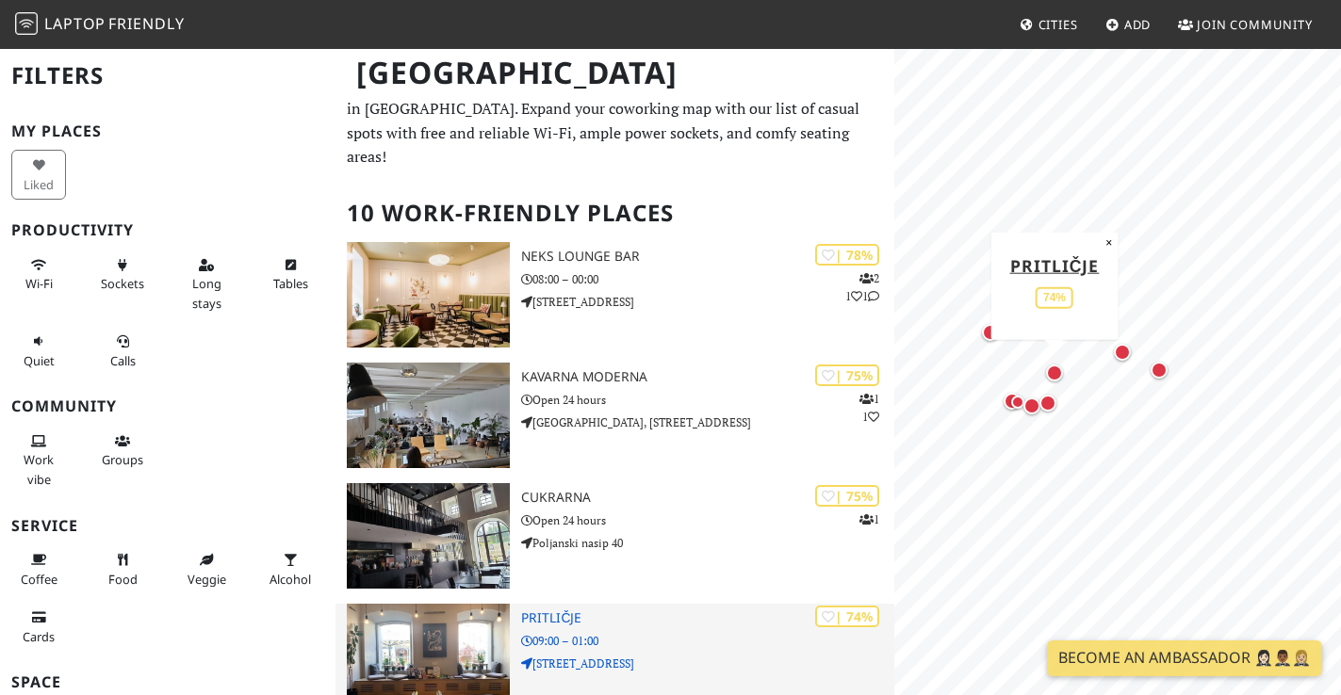
scroll to position [30, 0]
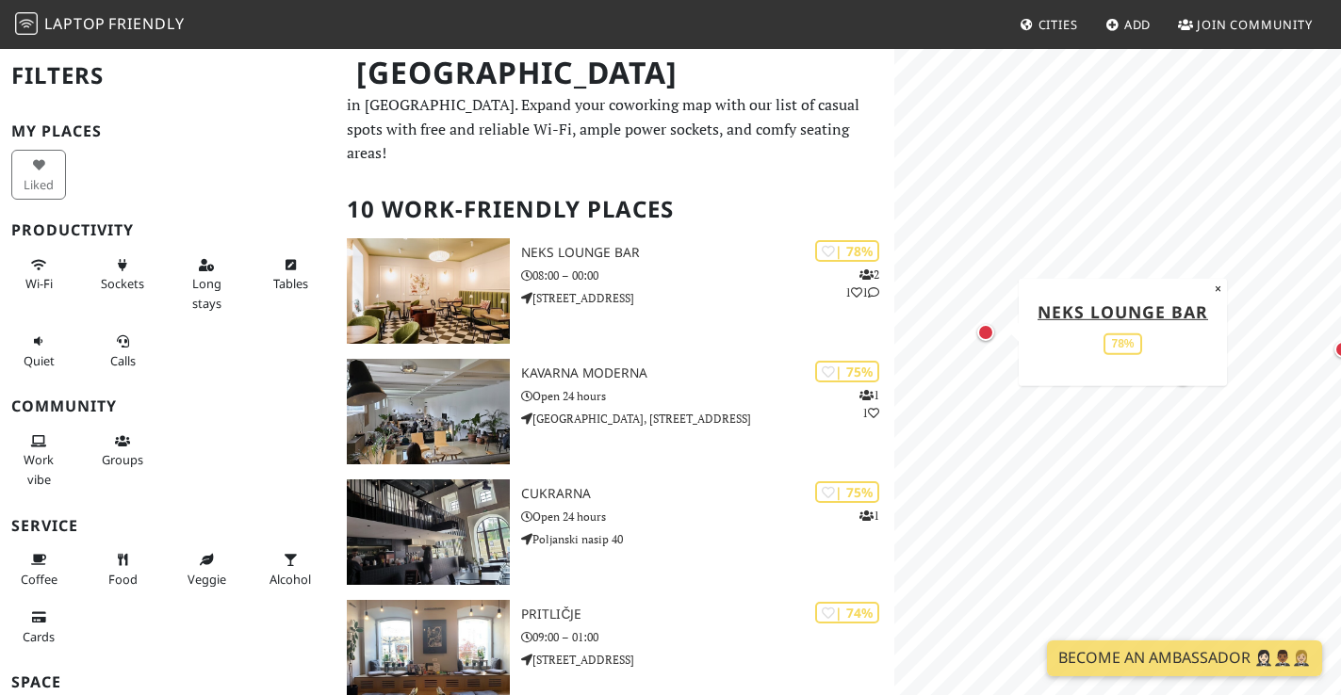
click at [990, 334] on div "Map marker" at bounding box center [985, 332] width 17 height 17
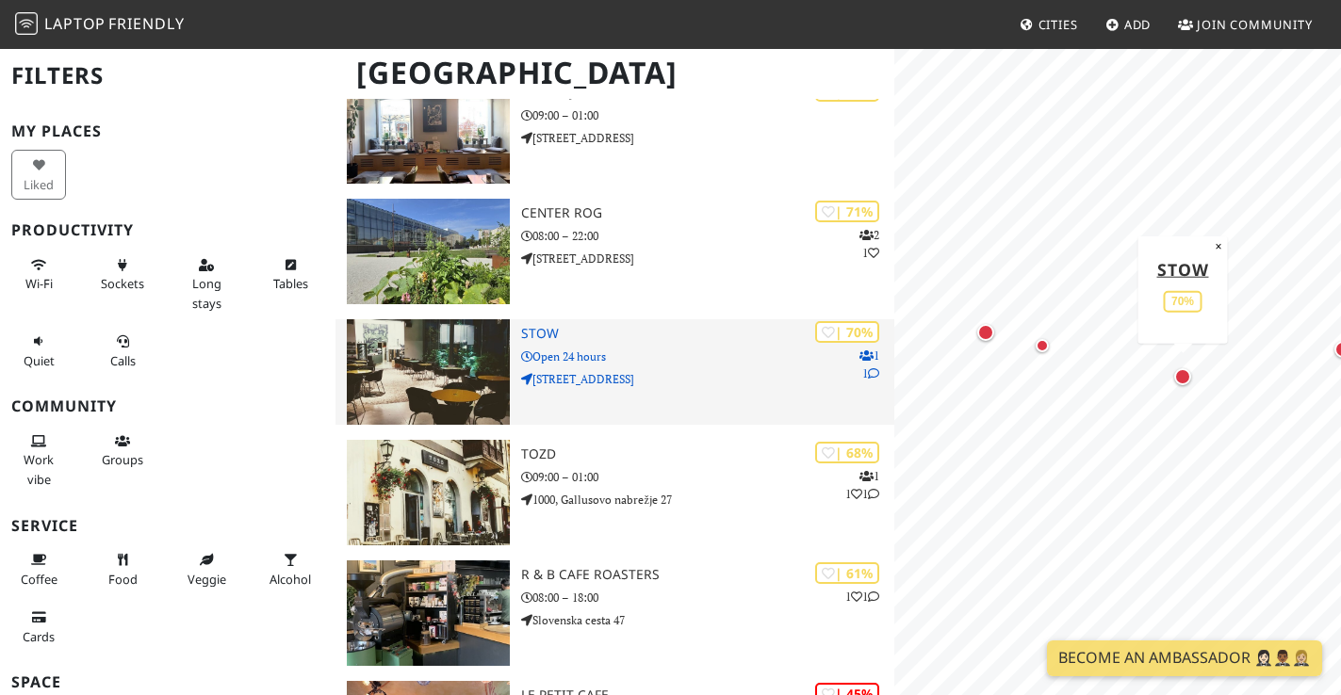
scroll to position [553, 0]
click at [444, 351] on img at bounding box center [429, 372] width 164 height 106
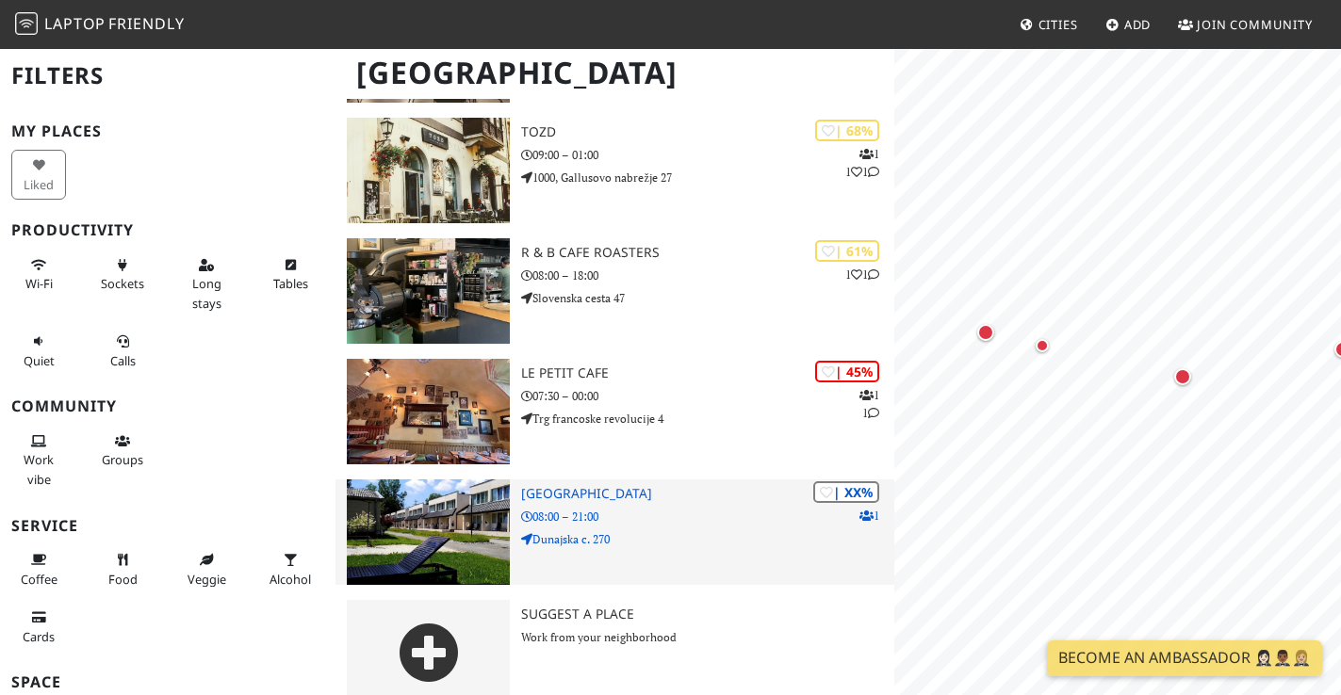
scroll to position [874, 0]
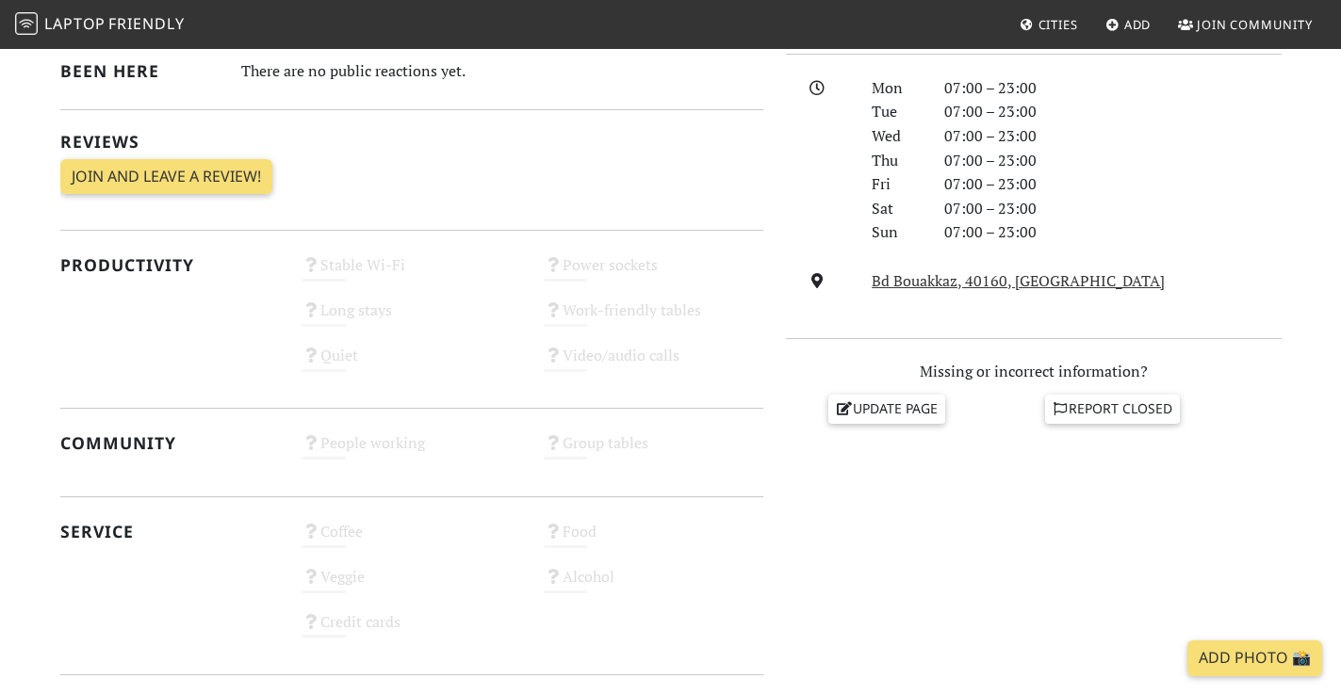
scroll to position [479, 0]
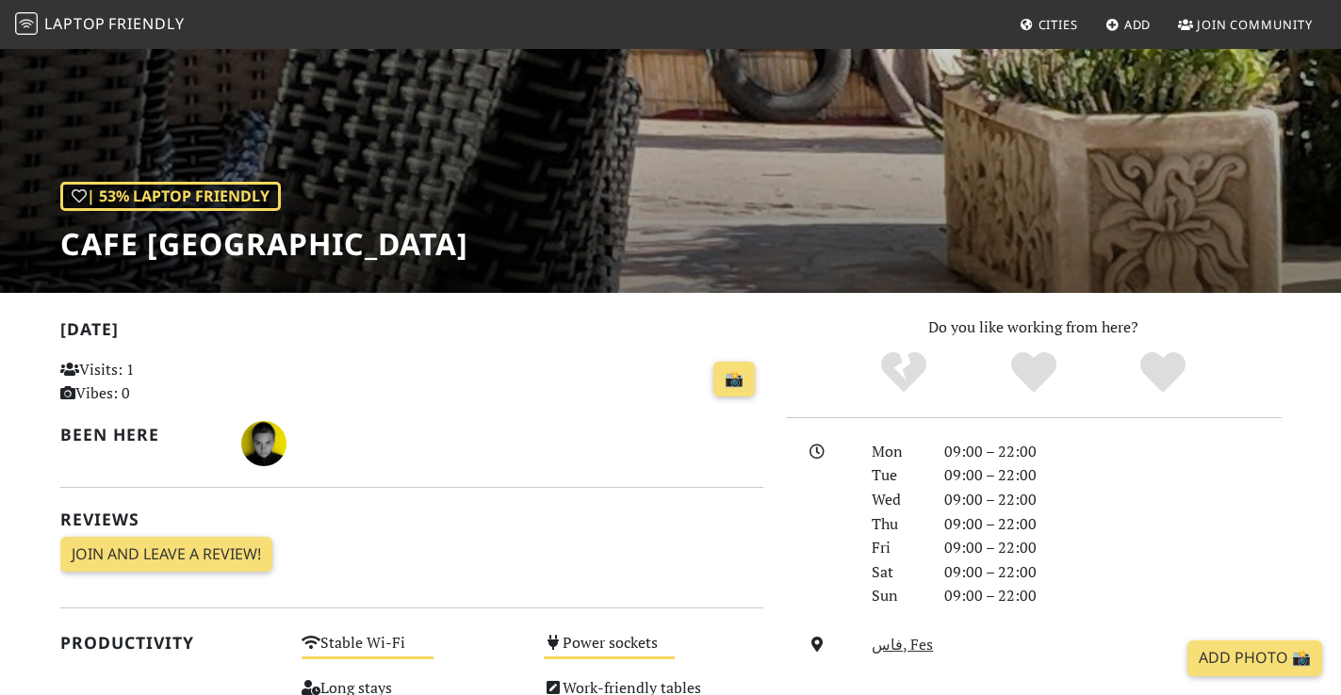
scroll to position [123, 0]
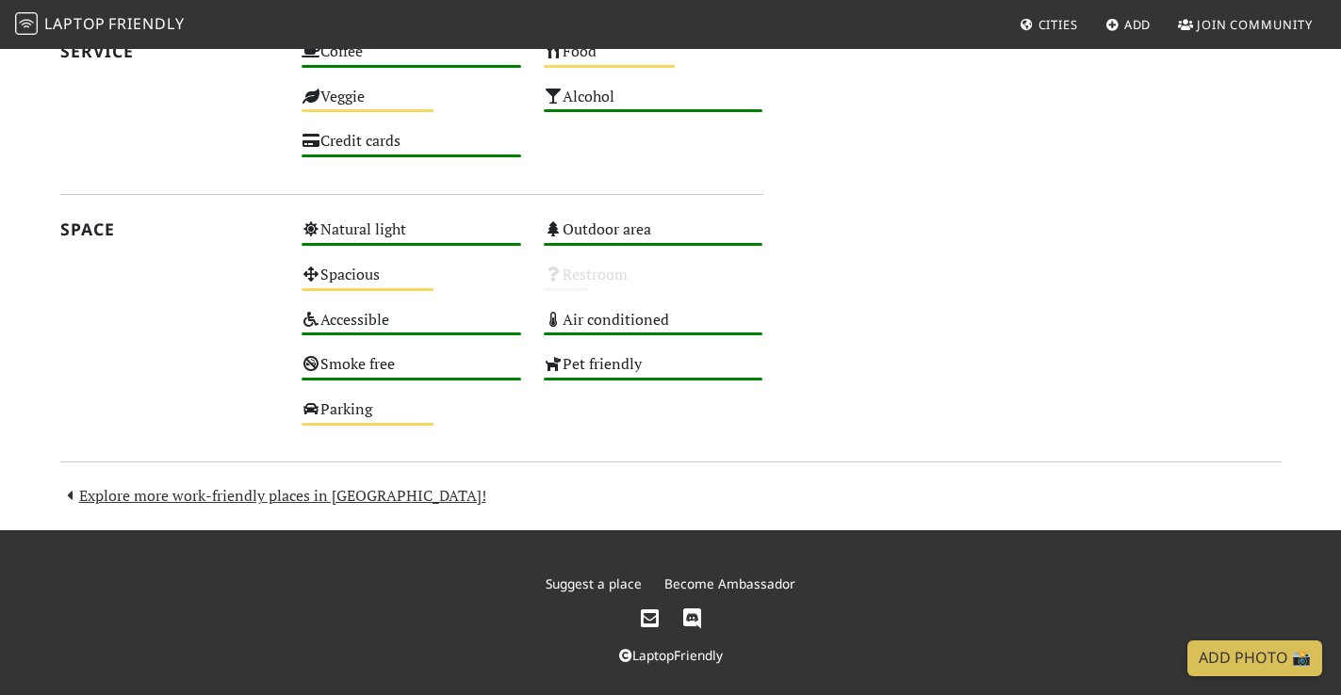
scroll to position [1140, 0]
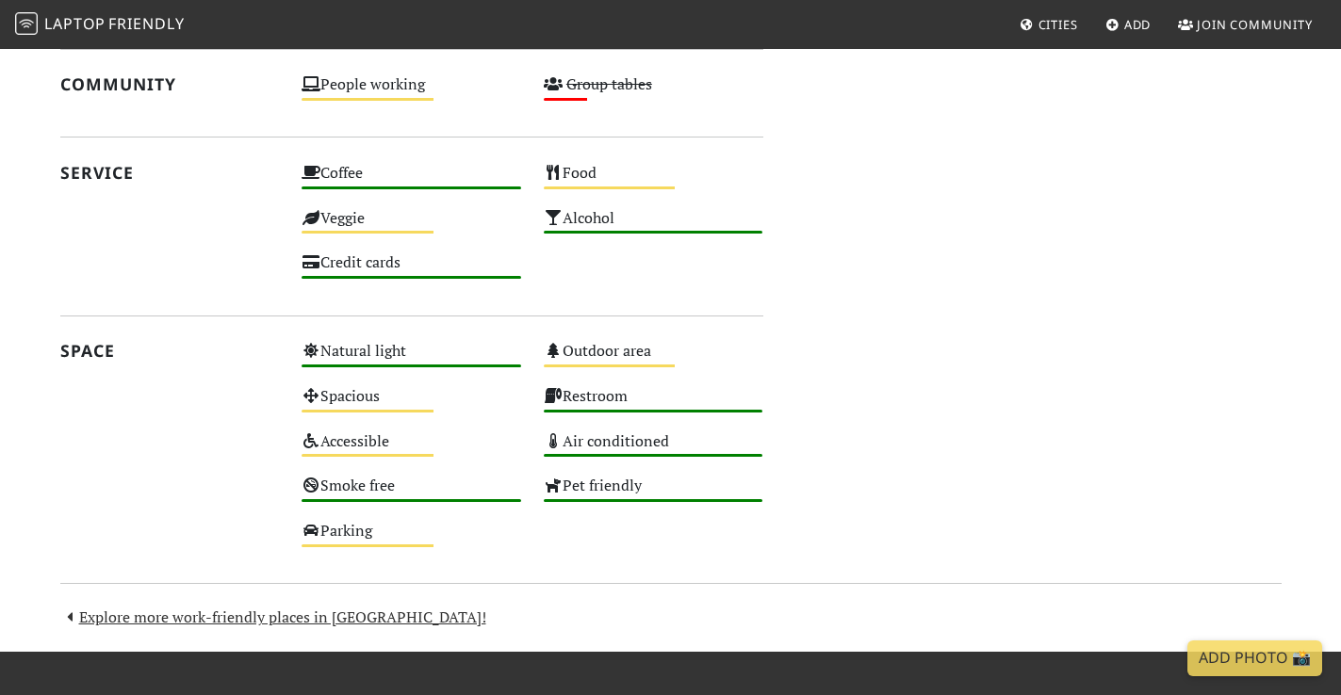
scroll to position [990, 0]
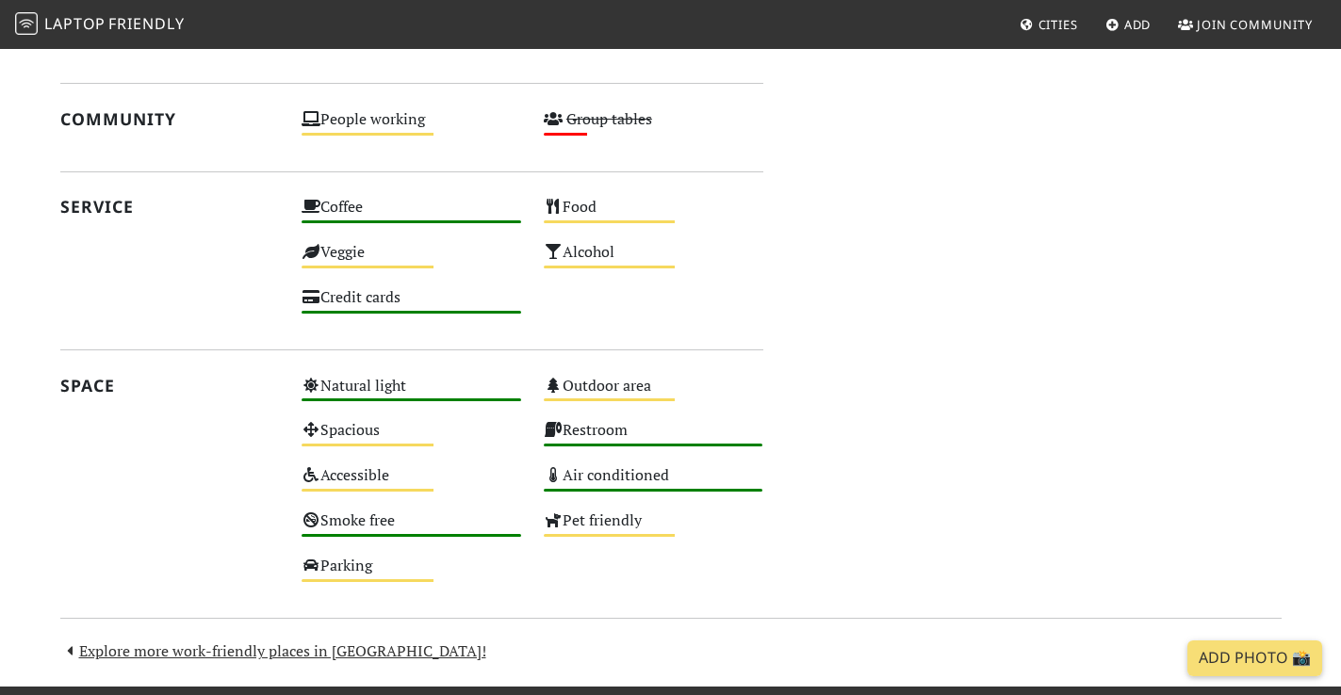
scroll to position [978, 0]
